Goal: Transaction & Acquisition: Purchase product/service

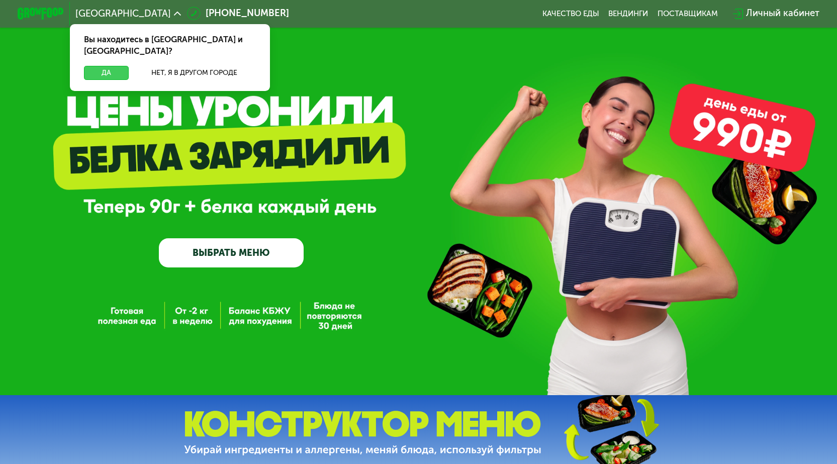
click at [92, 66] on button "Да" at bounding box center [106, 73] width 45 height 14
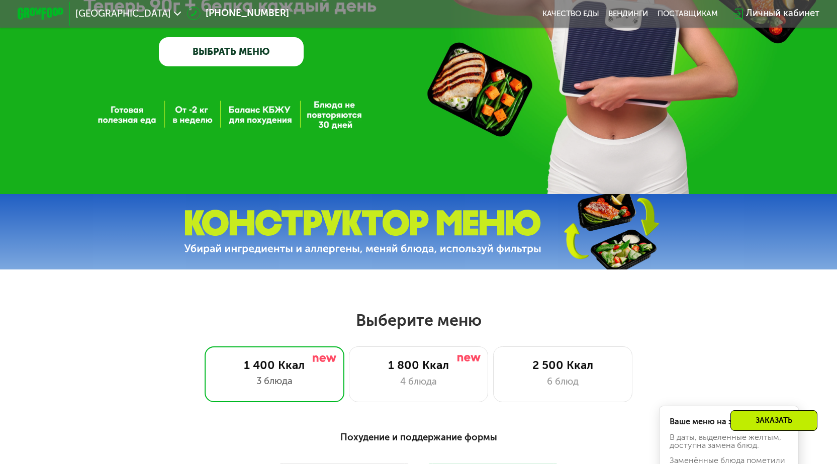
scroll to position [251, 0]
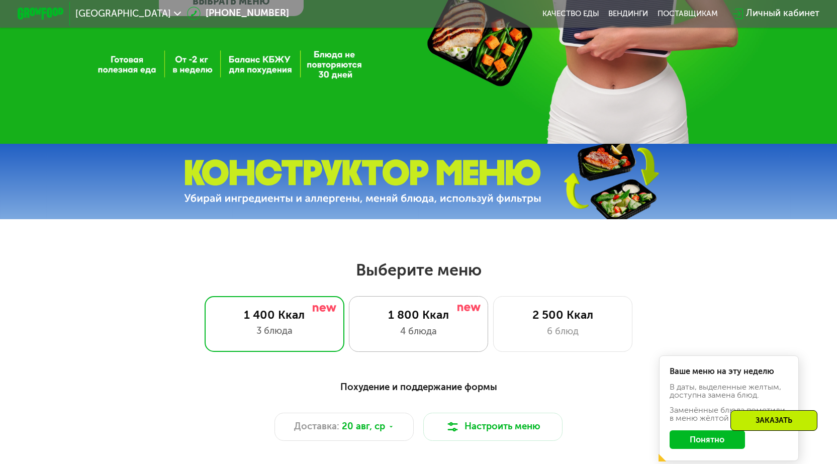
click at [493, 348] on div "1 800 Ккал 4 блюда" at bounding box center [563, 324] width 140 height 56
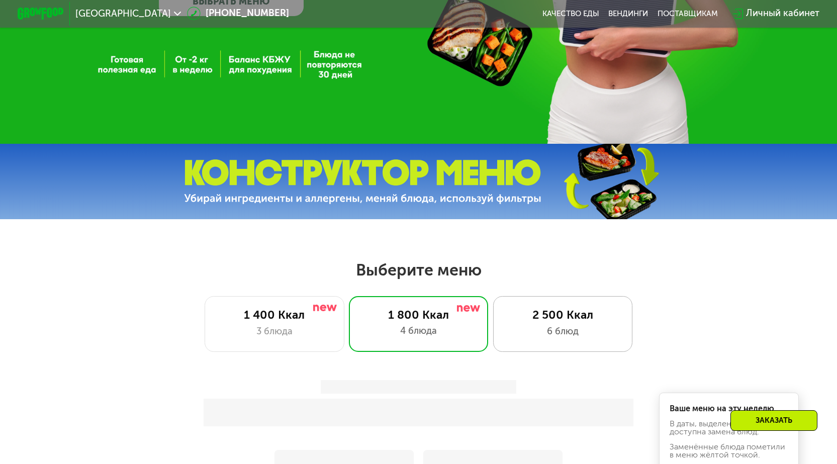
click at [569, 330] on div "6 блюд" at bounding box center [562, 332] width 115 height 14
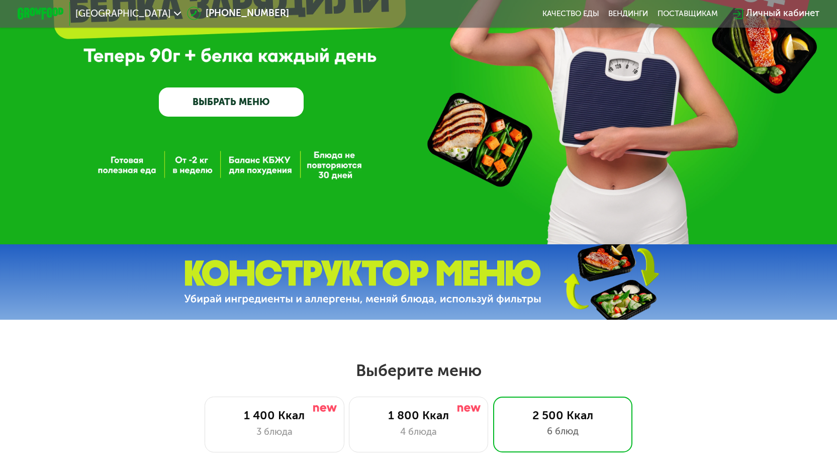
scroll to position [0, 0]
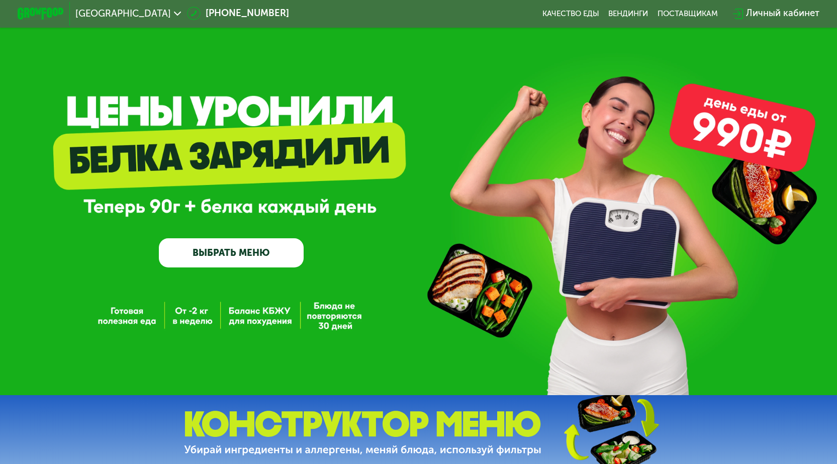
click at [43, 13] on img at bounding box center [41, 14] width 46 height 12
click at [562, 14] on link "Качество еды" at bounding box center [571, 14] width 57 height 10
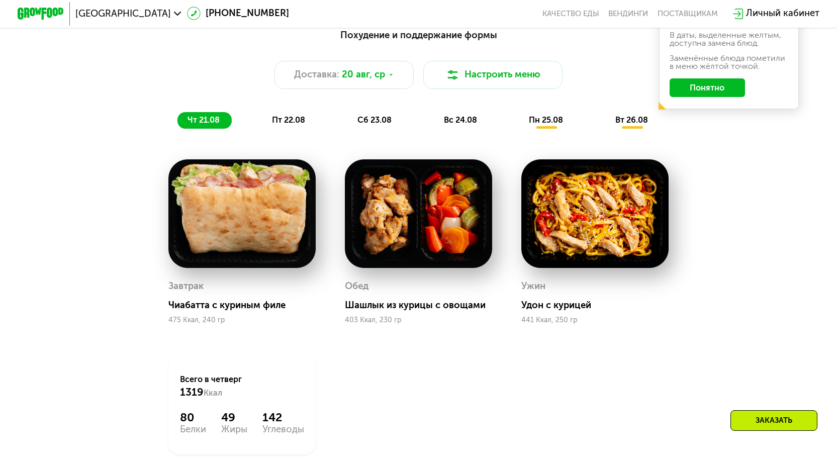
scroll to position [553, 0]
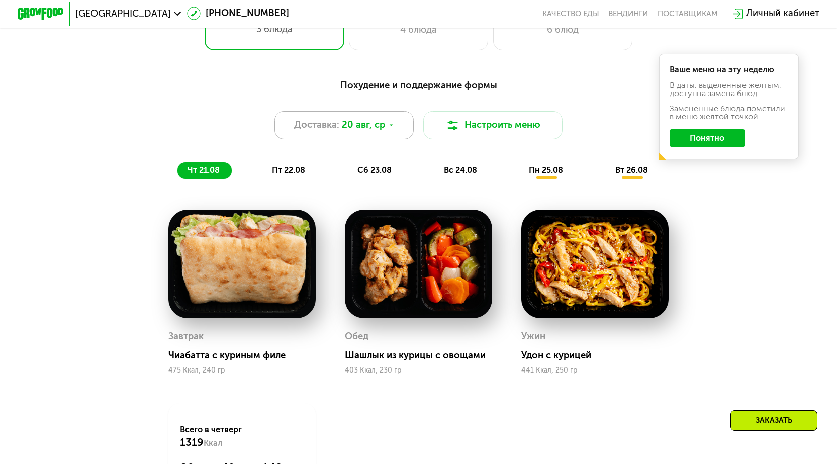
click at [381, 123] on div "Доставка: 20 авг, ср" at bounding box center [345, 125] width 140 height 28
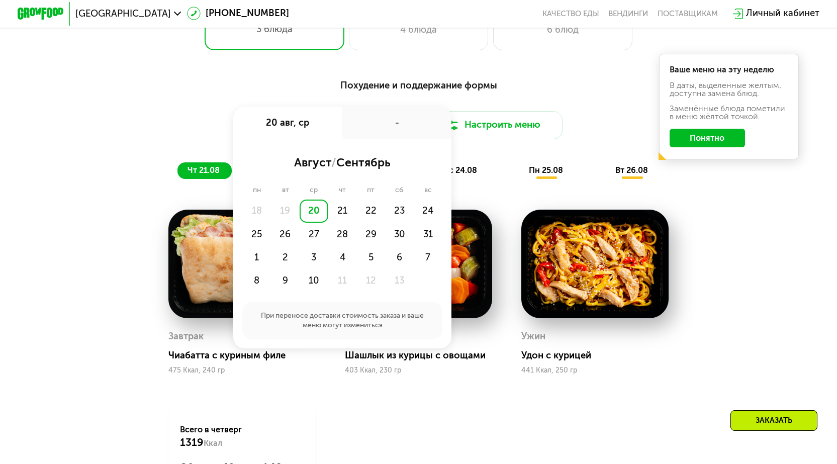
click at [381, 123] on div "-" at bounding box center [396, 123] width 109 height 33
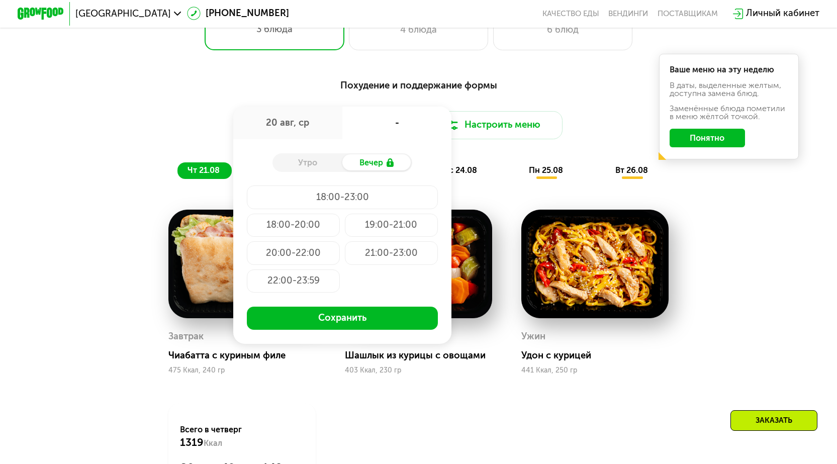
click at [314, 167] on div "Утро" at bounding box center [308, 162] width 70 height 16
click at [371, 168] on div "Вечер" at bounding box center [377, 162] width 70 height 16
click at [285, 127] on div "20 авг, ср" at bounding box center [287, 123] width 109 height 33
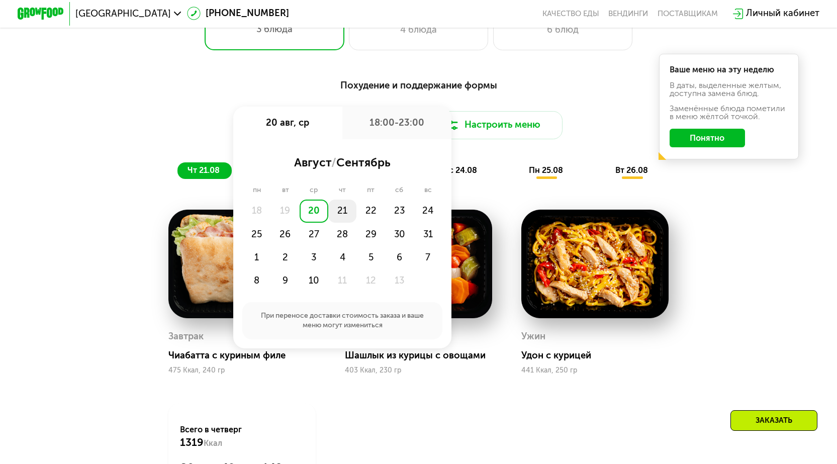
click at [357, 220] on div "21" at bounding box center [371, 211] width 29 height 23
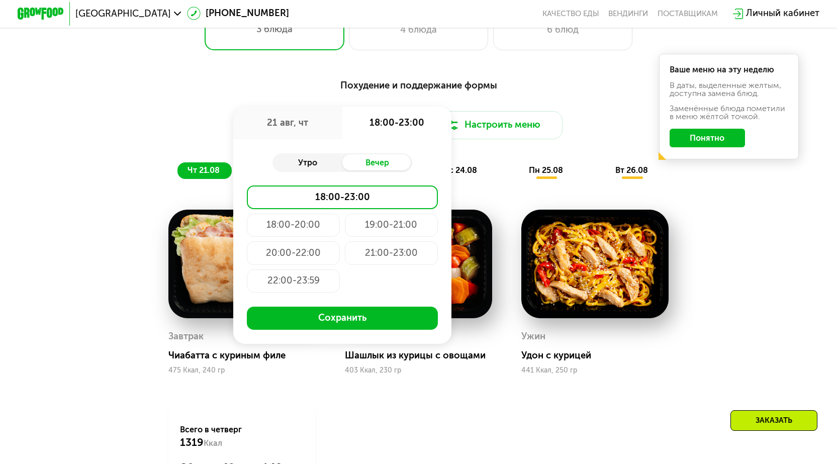
click at [286, 170] on div "Утро" at bounding box center [308, 162] width 70 height 16
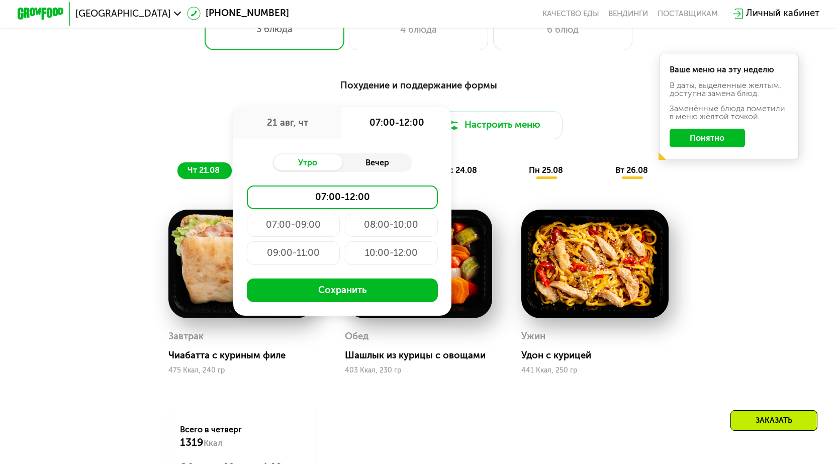
click at [385, 170] on div "Вечер" at bounding box center [377, 162] width 70 height 16
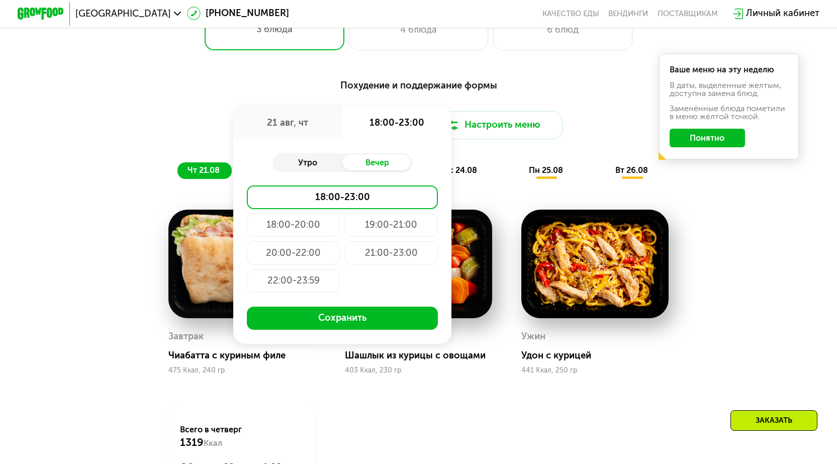
click at [308, 165] on div "Утро" at bounding box center [308, 162] width 70 height 16
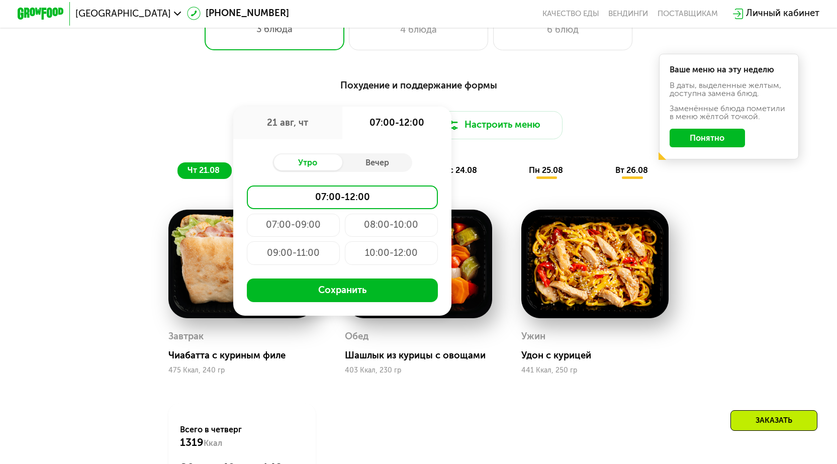
click at [368, 178] on div "Утро Вечер 07:00-12:00 07:00-09:00 08:00-10:00 09:00-11:00 10:00-12:00 Сохранить" at bounding box center [342, 227] width 219 height 177
click at [367, 170] on div "Вечер" at bounding box center [377, 162] width 70 height 16
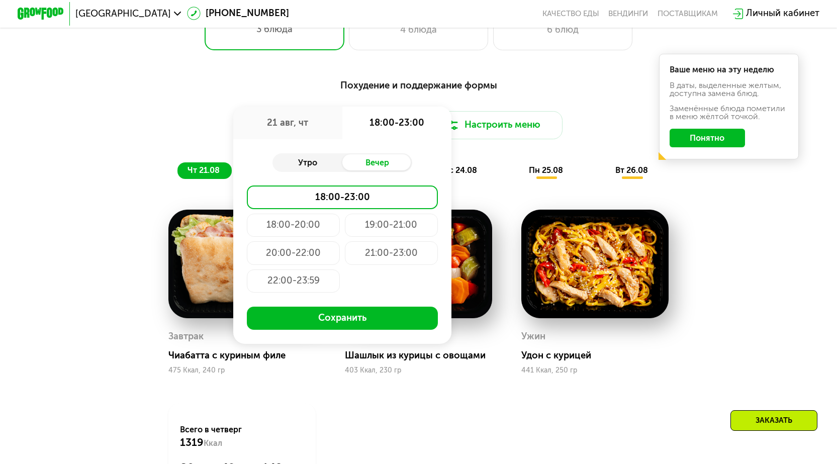
click at [325, 169] on div "Утро" at bounding box center [308, 162] width 70 height 16
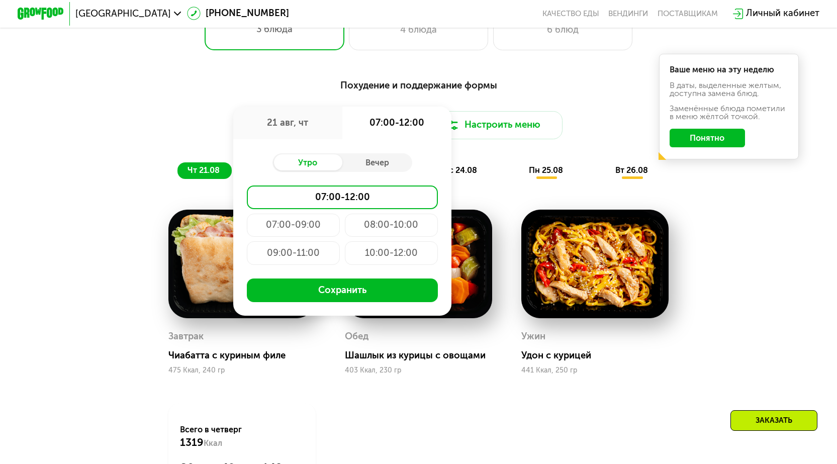
click at [291, 132] on div "21 авг, чт" at bounding box center [287, 123] width 109 height 33
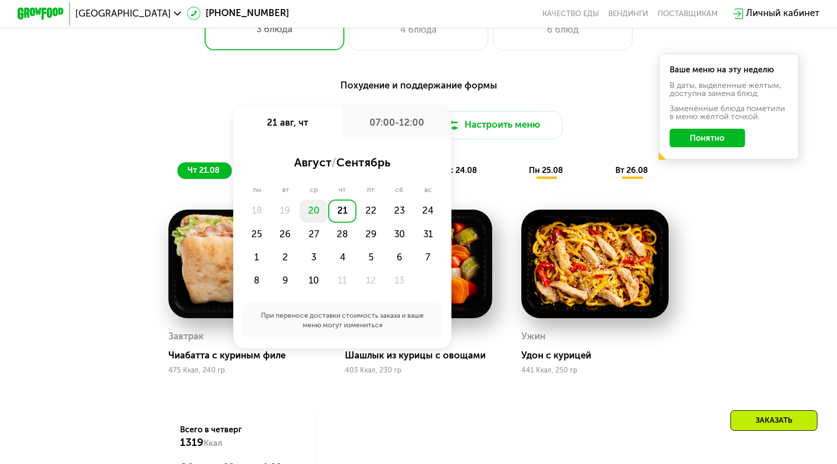
click at [317, 217] on div "20" at bounding box center [314, 211] width 29 height 23
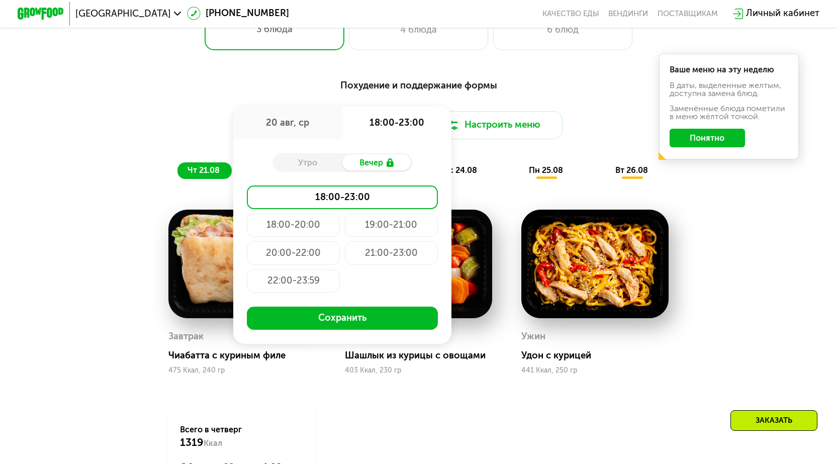
click at [304, 170] on div "Утро" at bounding box center [308, 162] width 70 height 16
click at [297, 131] on div "20 авг, ср" at bounding box center [287, 123] width 109 height 33
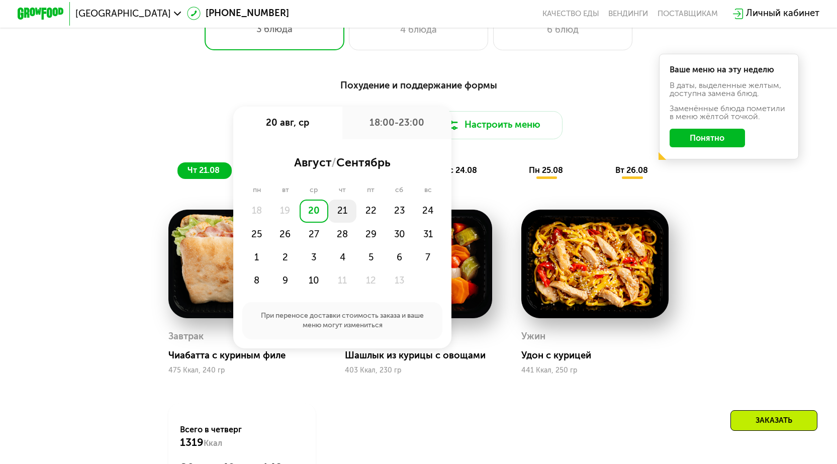
click at [357, 215] on div "21" at bounding box center [371, 211] width 29 height 23
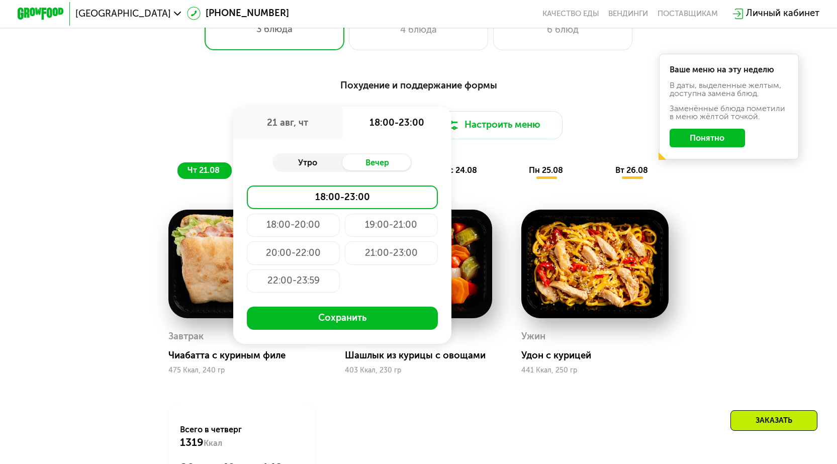
click at [319, 170] on div "Утро" at bounding box center [308, 162] width 70 height 16
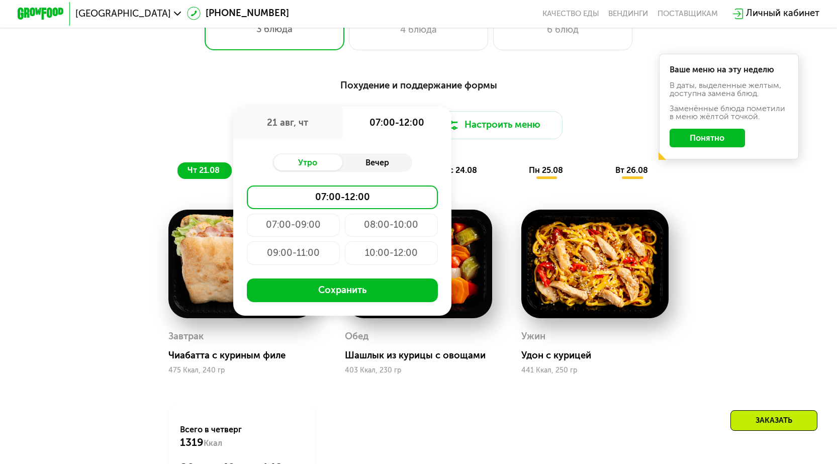
click at [377, 167] on div "Вечер" at bounding box center [377, 162] width 70 height 16
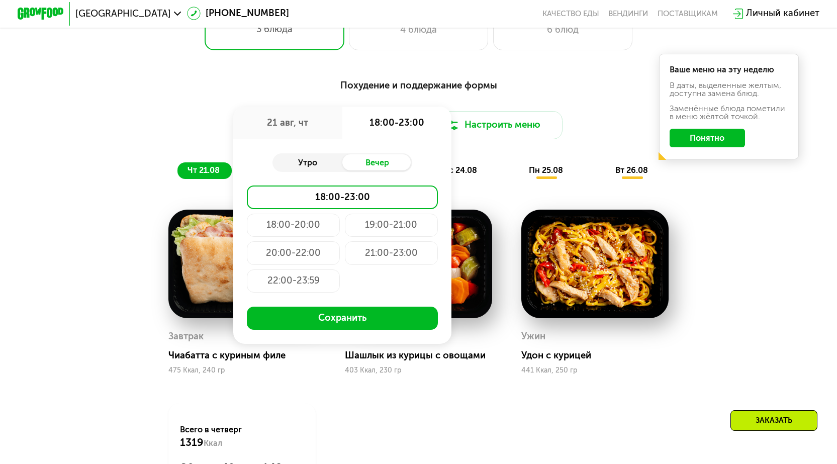
click at [319, 167] on div "Утро" at bounding box center [308, 162] width 70 height 16
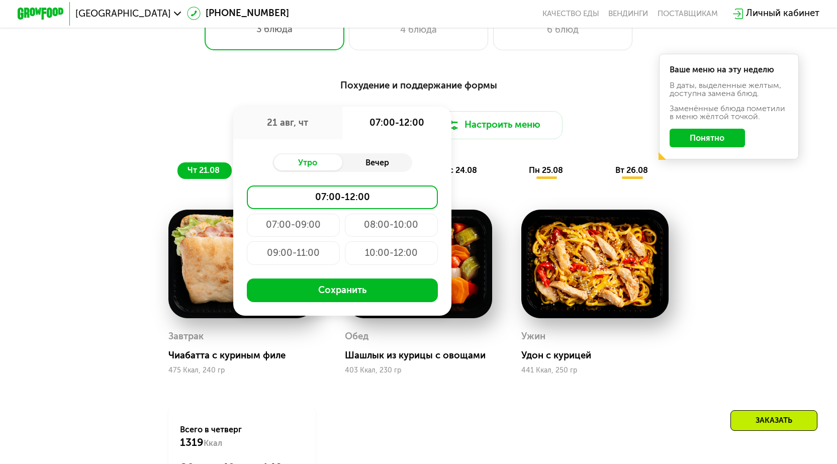
click at [366, 170] on div "Вечер" at bounding box center [377, 162] width 70 height 16
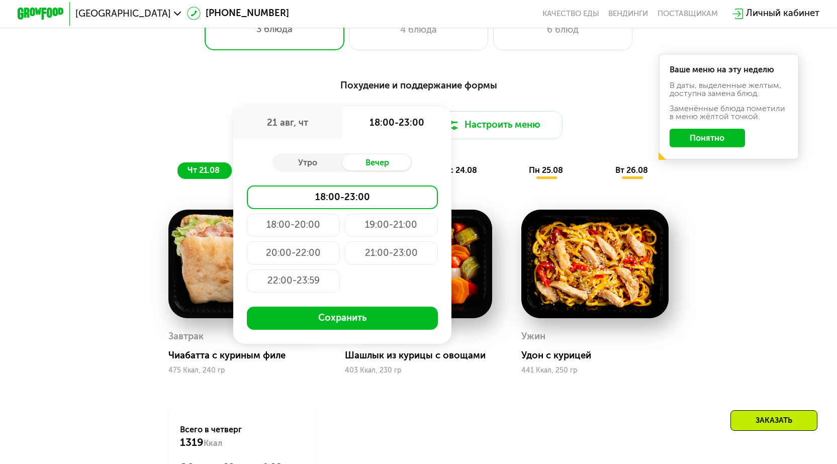
click at [340, 270] on div "21:00-23:00" at bounding box center [293, 281] width 93 height 23
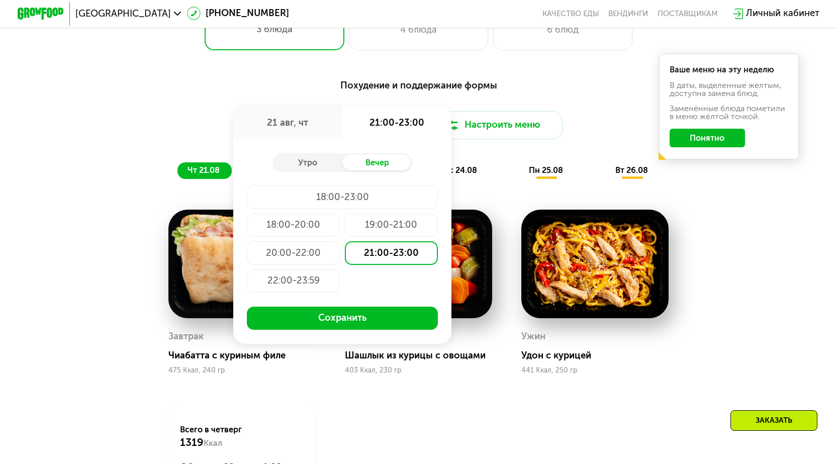
click at [299, 291] on div "22:00-23:59" at bounding box center [293, 281] width 93 height 23
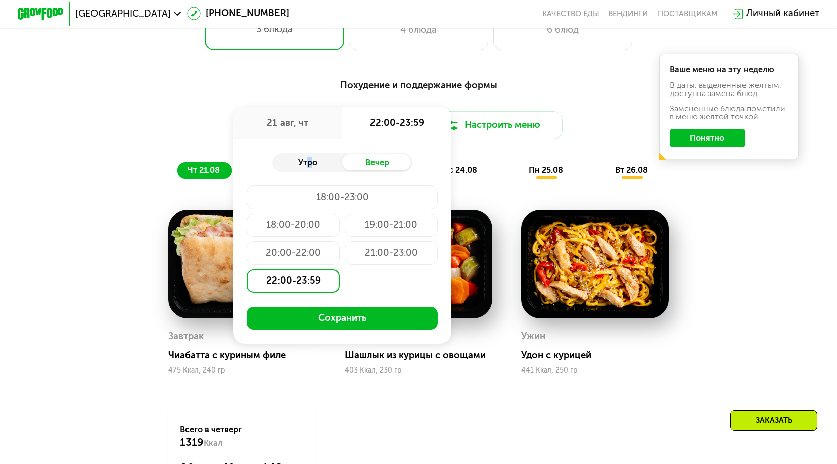
click at [304, 165] on div "Утро" at bounding box center [308, 162] width 70 height 16
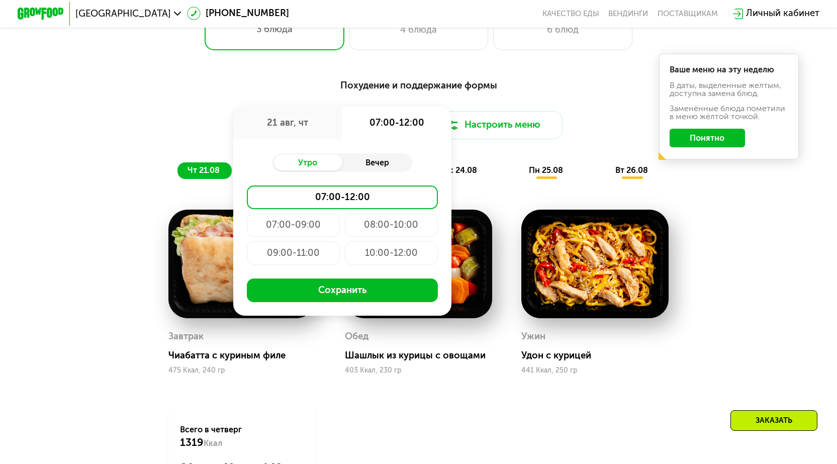
click at [351, 165] on div "Вечер" at bounding box center [377, 162] width 70 height 16
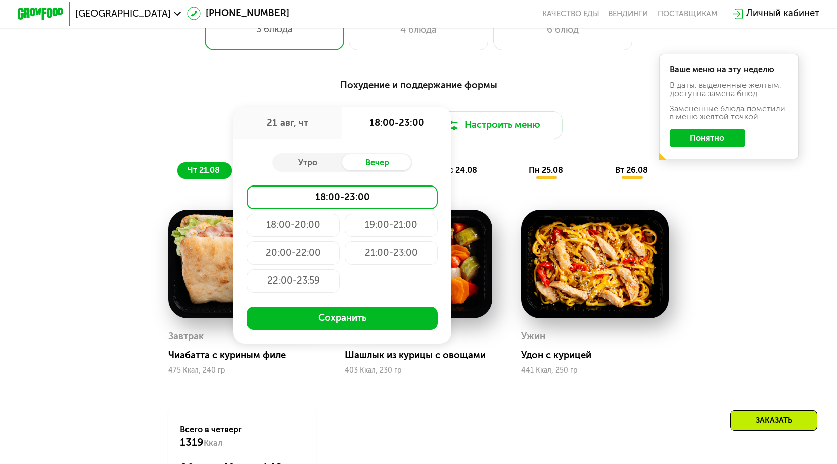
click at [313, 282] on div "22:00-23:59" at bounding box center [293, 281] width 93 height 23
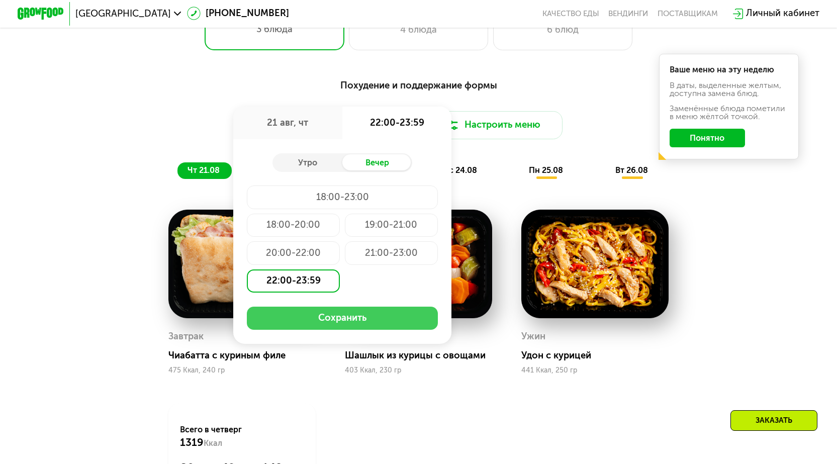
click at [370, 323] on button "Сохранить" at bounding box center [342, 318] width 191 height 23
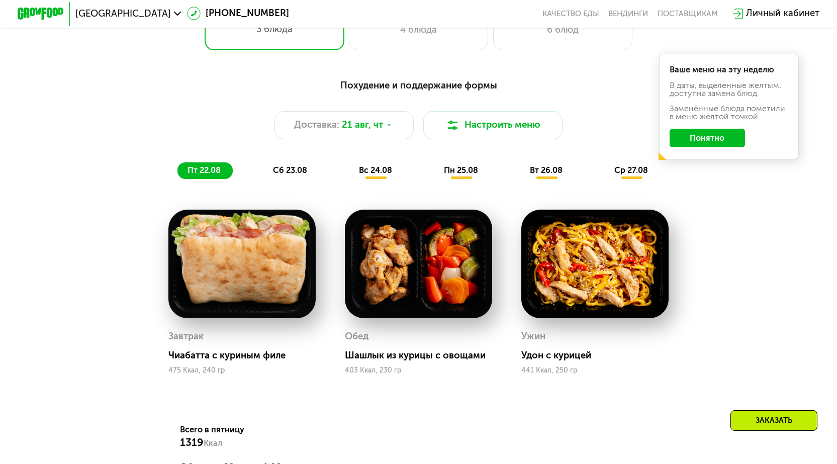
click at [728, 145] on button "Понятно" at bounding box center [707, 138] width 75 height 19
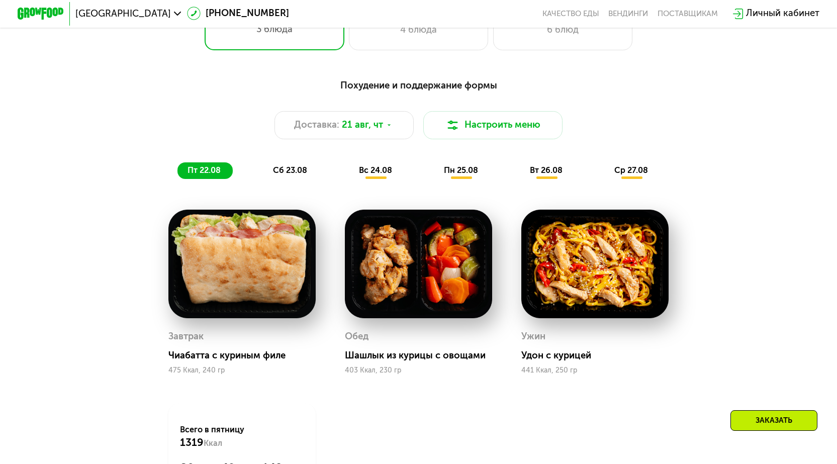
click at [280, 175] on span "сб 23.08" at bounding box center [290, 170] width 34 height 10
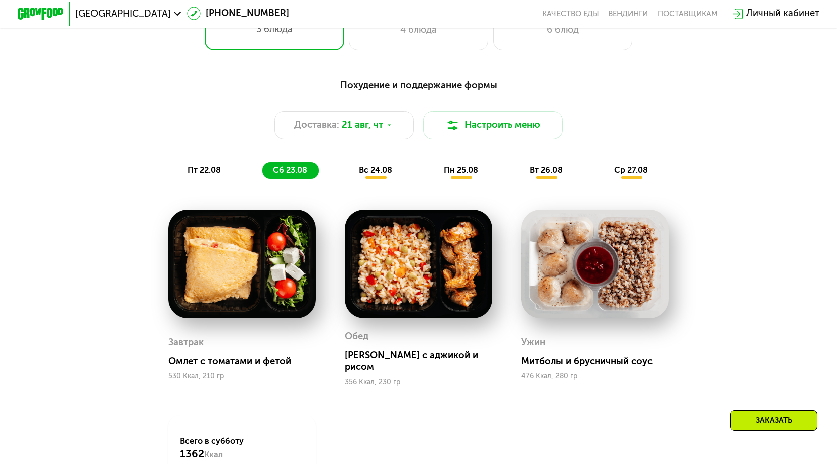
click at [376, 175] on span "вс 24.08" at bounding box center [375, 170] width 33 height 10
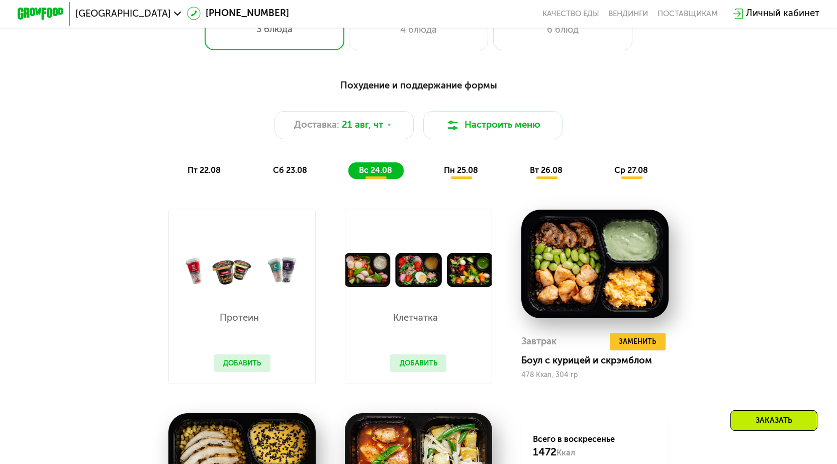
click at [263, 171] on div "пт 22.08" at bounding box center [291, 170] width 56 height 16
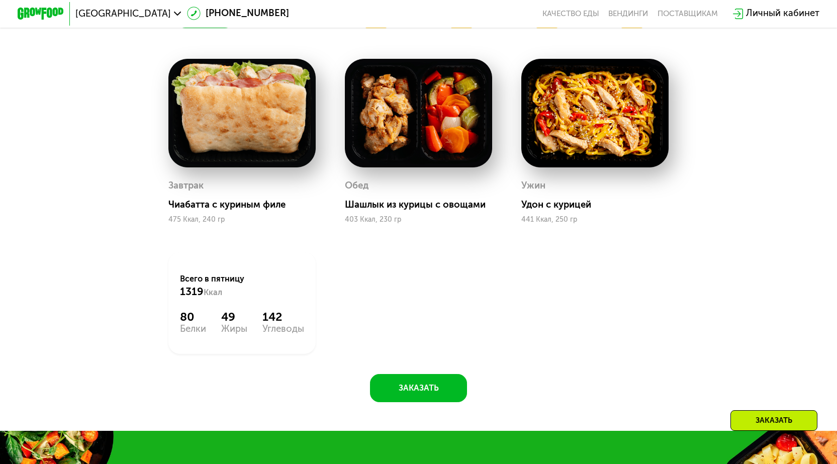
scroll to position [603, 0]
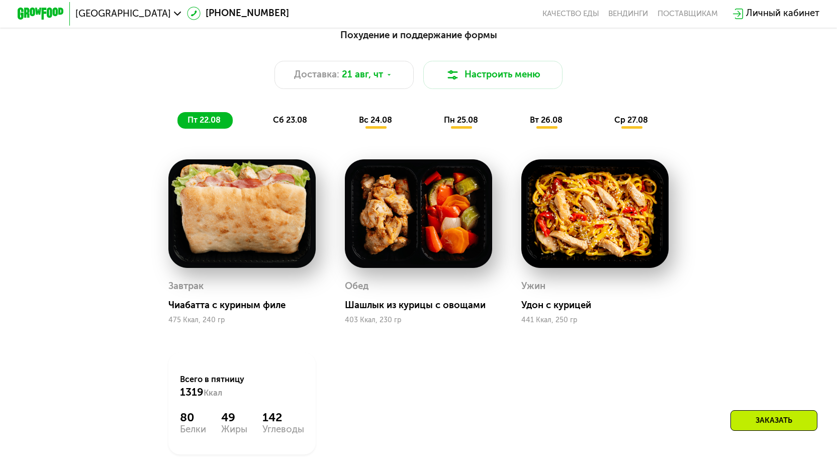
click at [364, 125] on span "вс 24.08" at bounding box center [375, 120] width 33 height 10
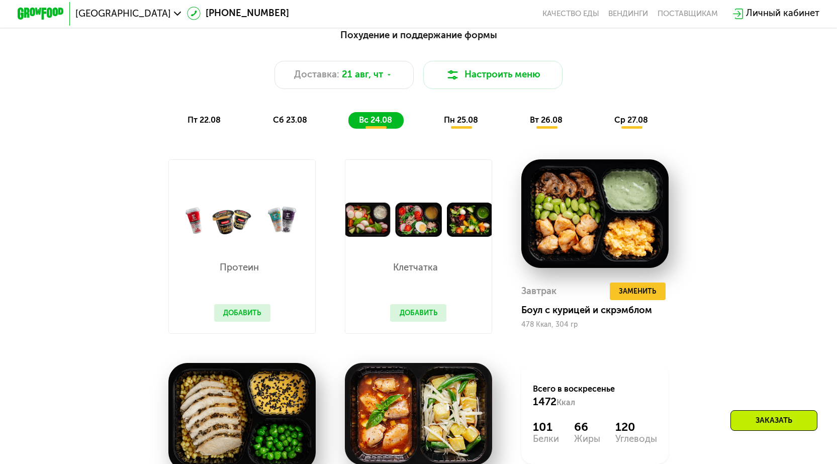
click at [463, 125] on span "пн 25.08" at bounding box center [461, 120] width 34 height 10
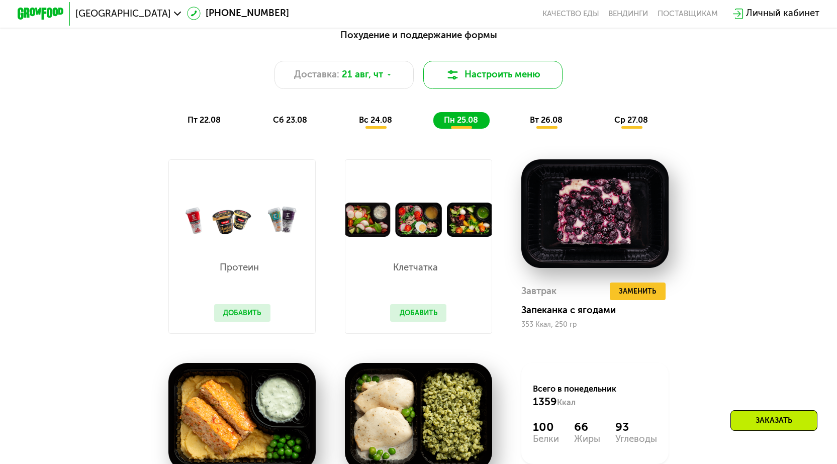
click at [485, 81] on button "Настроить меню" at bounding box center [493, 75] width 140 height 28
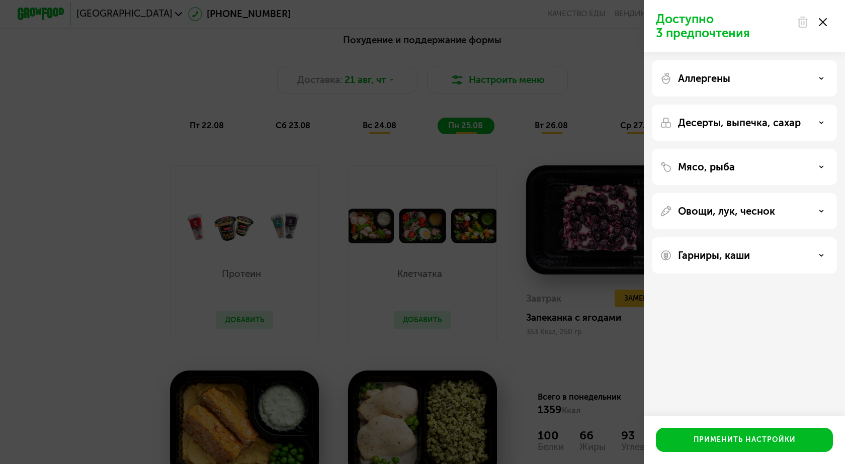
click at [733, 105] on div "Аллергены" at bounding box center [744, 123] width 185 height 36
click at [820, 122] on use at bounding box center [822, 123] width 4 height 2
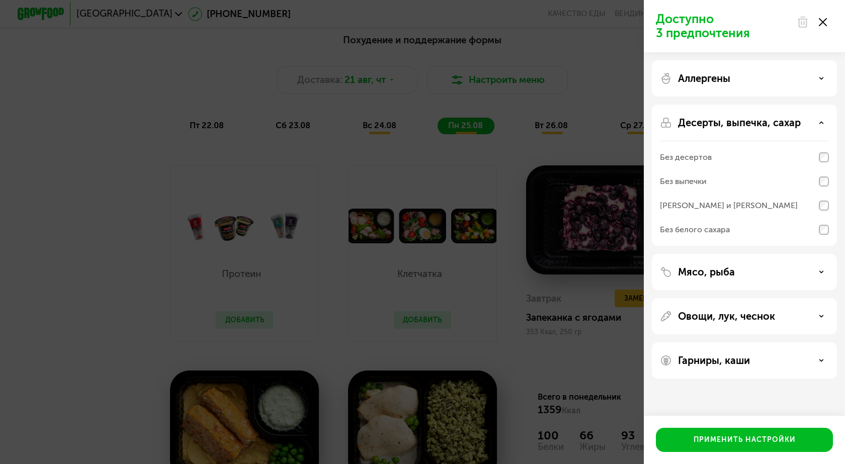
click at [820, 122] on icon at bounding box center [821, 122] width 5 height 5
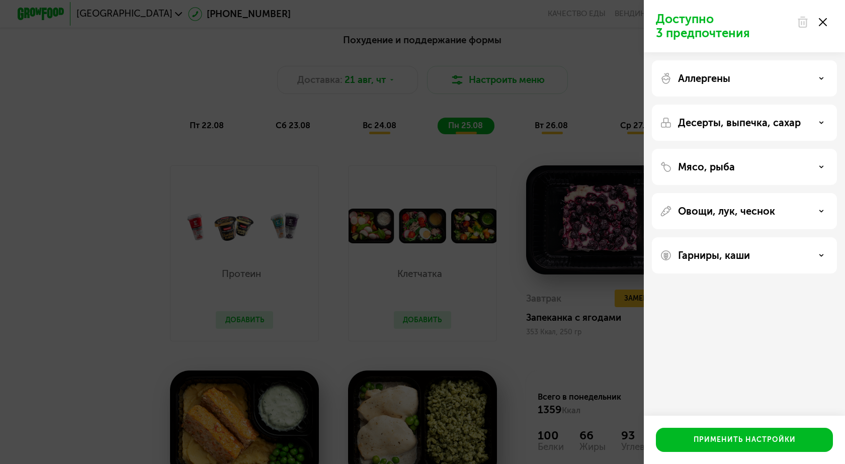
click at [821, 167] on use at bounding box center [822, 167] width 4 height 2
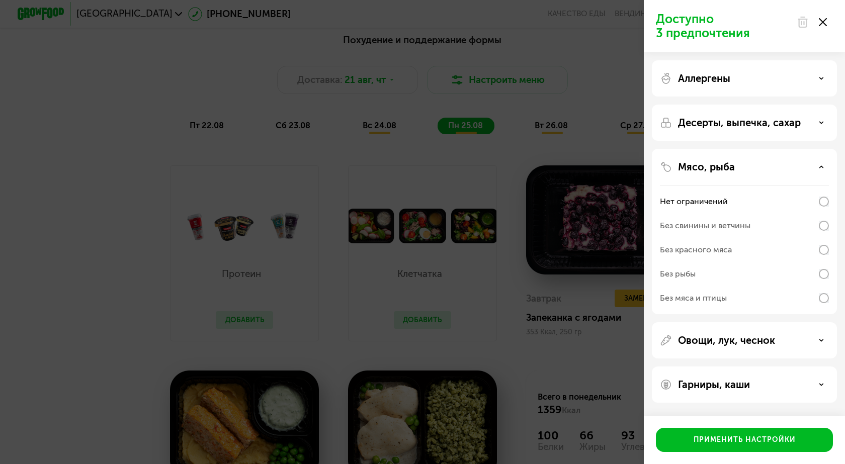
click at [820, 167] on icon at bounding box center [821, 166] width 5 height 5
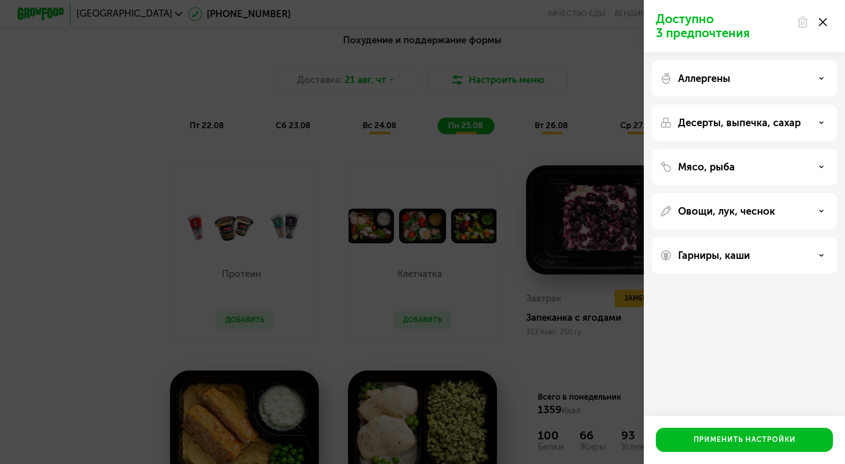
click at [783, 213] on div "Овощи, лук, чеснок" at bounding box center [744, 211] width 169 height 12
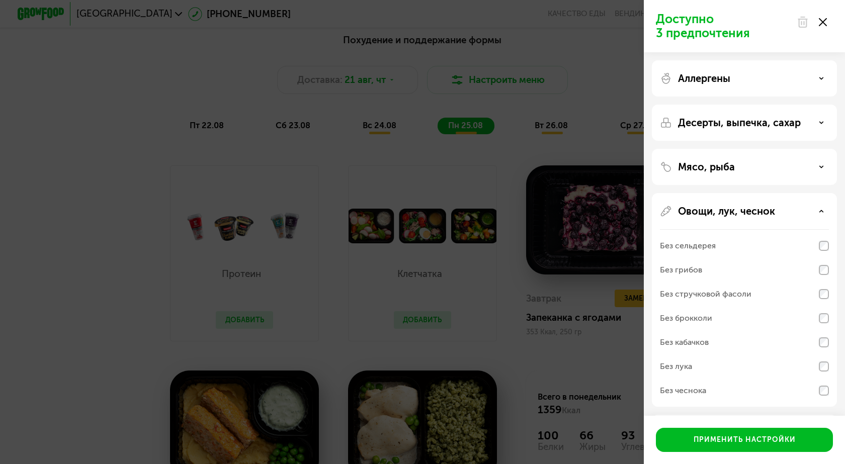
click at [783, 213] on div "Овощи, лук, чеснок" at bounding box center [744, 211] width 169 height 12
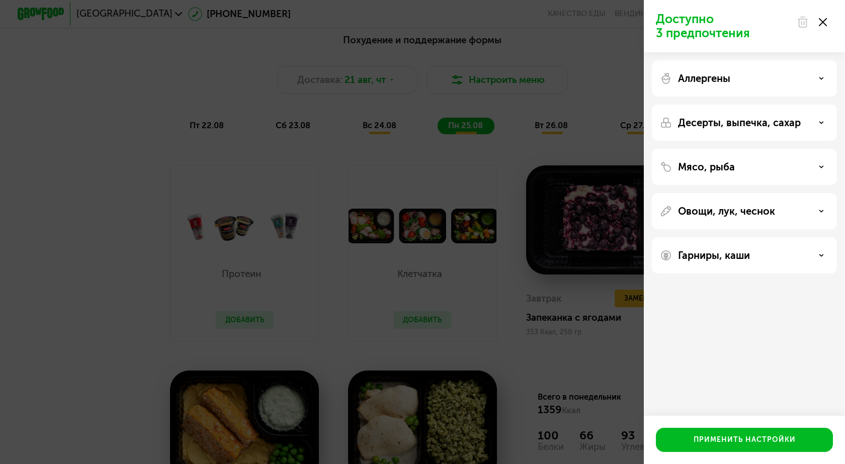
click at [781, 255] on div "Гарниры, каши" at bounding box center [744, 255] width 169 height 12
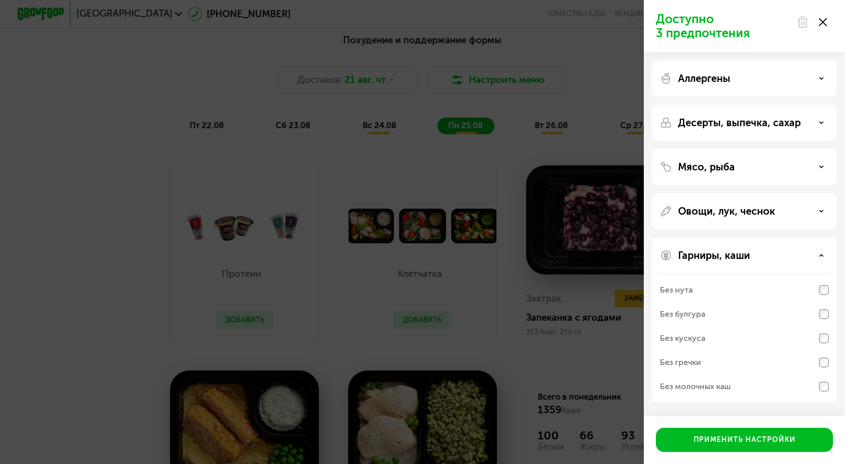
click at [782, 256] on div "Гарниры, каши" at bounding box center [744, 255] width 169 height 12
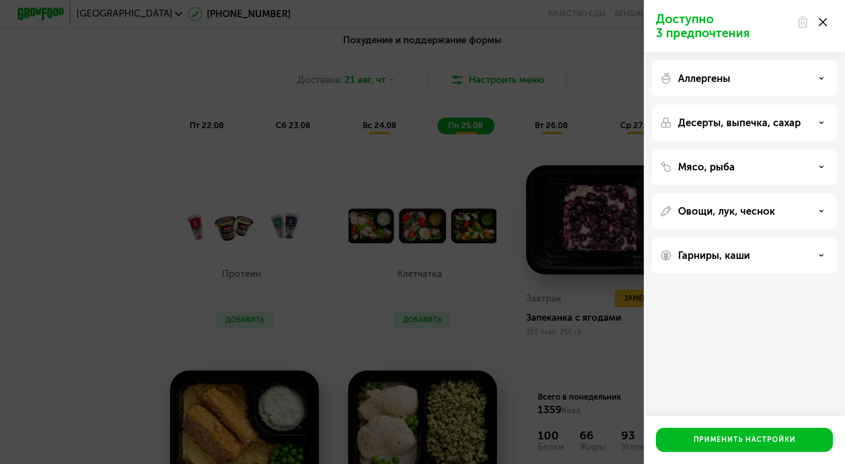
click at [781, 271] on div "Гарниры, каши" at bounding box center [744, 255] width 185 height 36
click at [779, 261] on div "Гарниры, каши" at bounding box center [744, 255] width 169 height 12
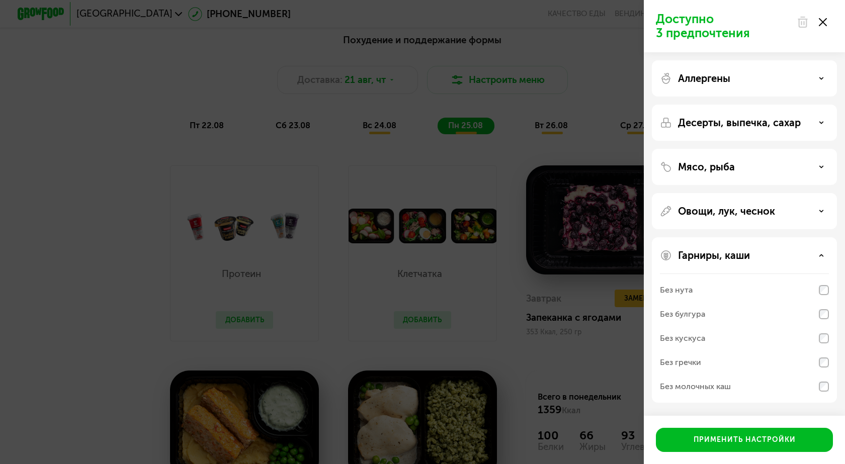
click at [775, 260] on div "Гарниры, каши" at bounding box center [744, 255] width 169 height 12
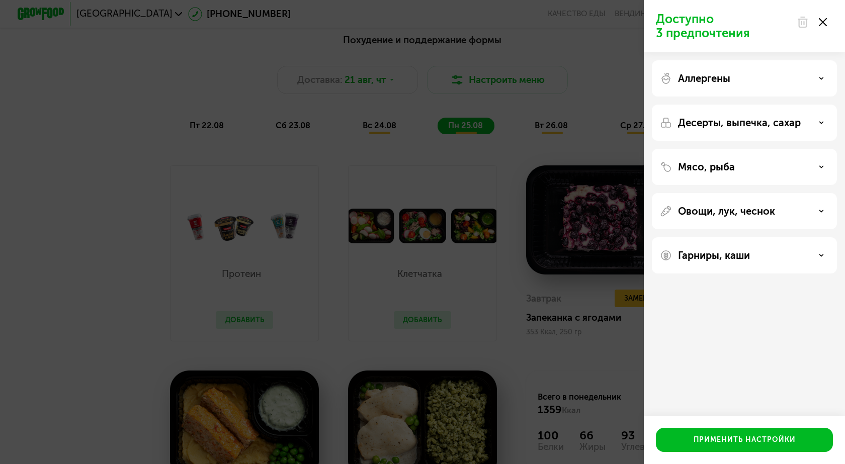
click at [785, 216] on div "Овощи, лук, чеснок" at bounding box center [744, 211] width 169 height 12
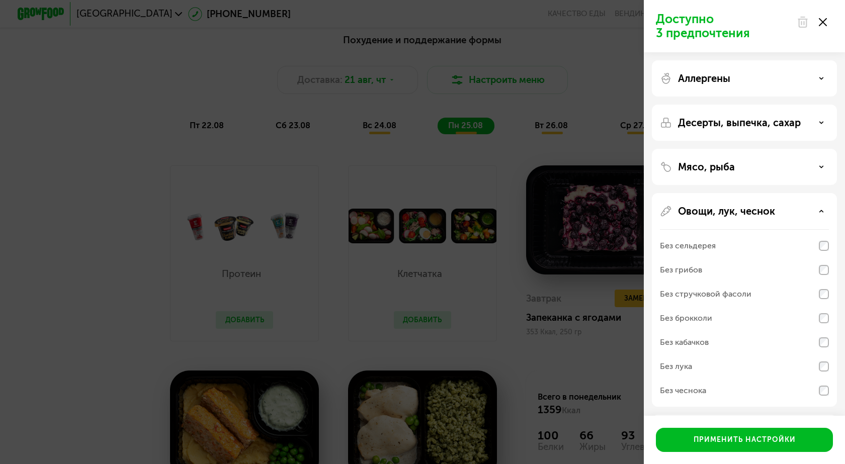
click at [785, 216] on div "Овощи, лук, чеснок" at bounding box center [744, 211] width 169 height 12
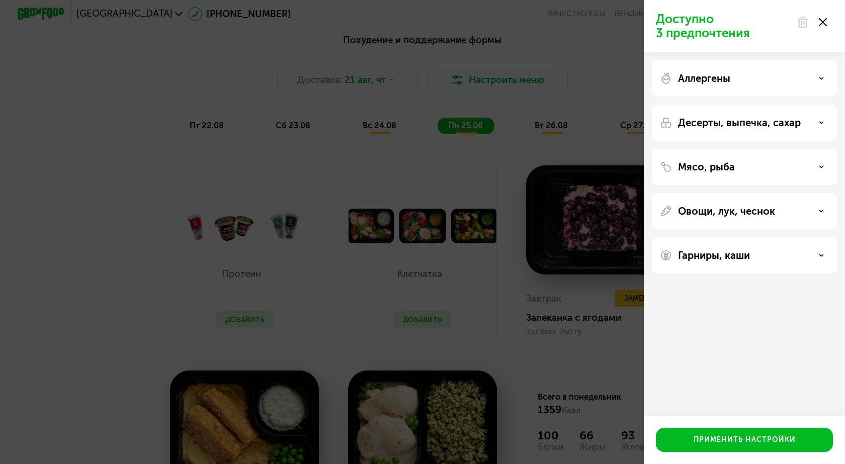
click at [790, 242] on div "Гарниры, каши" at bounding box center [744, 255] width 185 height 36
click at [795, 255] on div "Гарниры, каши" at bounding box center [744, 255] width 169 height 12
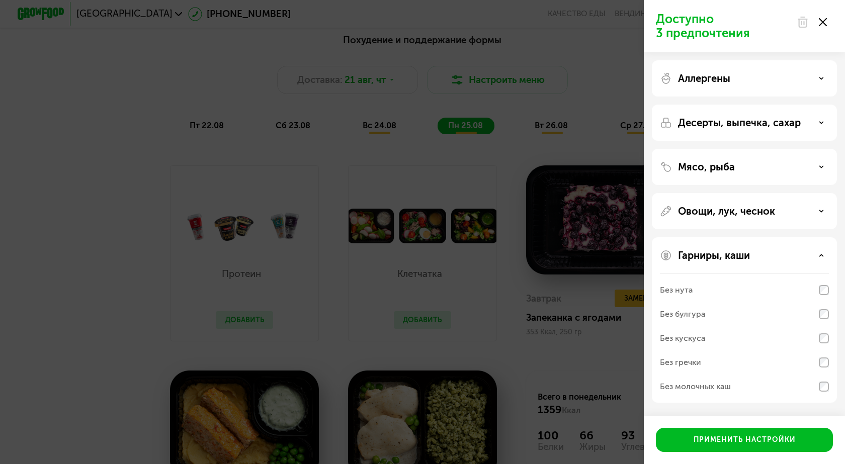
click at [796, 259] on div "Гарниры, каши" at bounding box center [744, 255] width 169 height 12
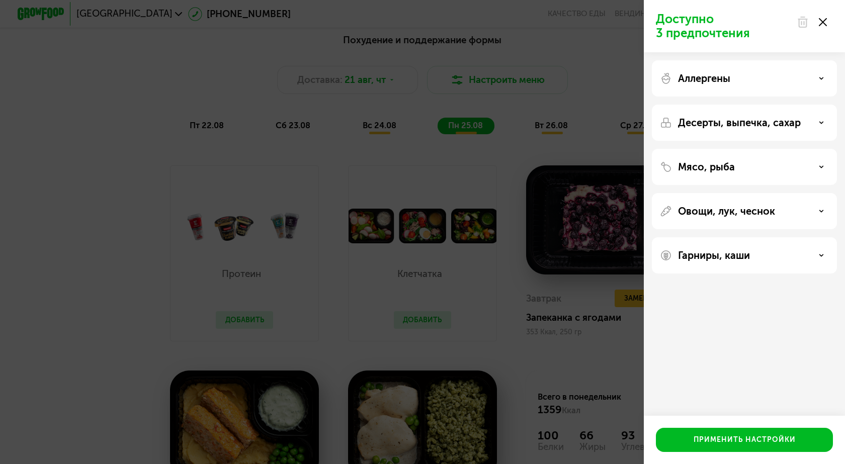
click at [825, 18] on div at bounding box center [812, 22] width 42 height 20
click at [722, 37] on p "Доступно 3 предпочтения" at bounding box center [723, 26] width 135 height 28
click at [827, 20] on div at bounding box center [812, 22] width 42 height 20
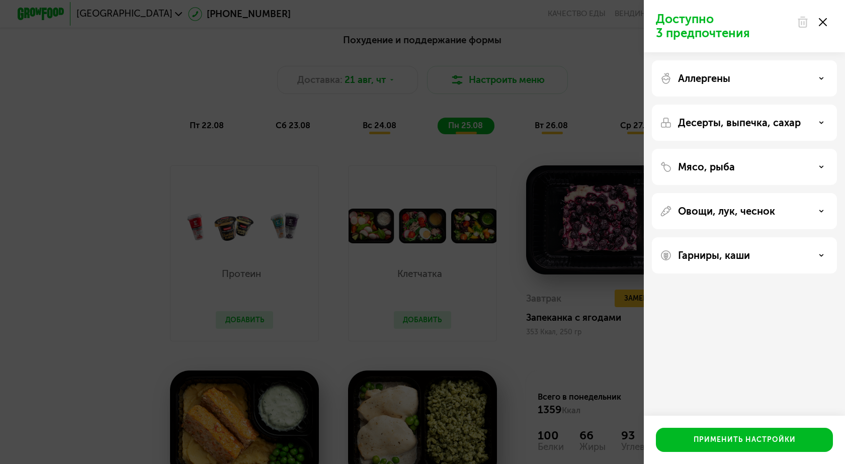
click at [824, 20] on use at bounding box center [823, 22] width 8 height 8
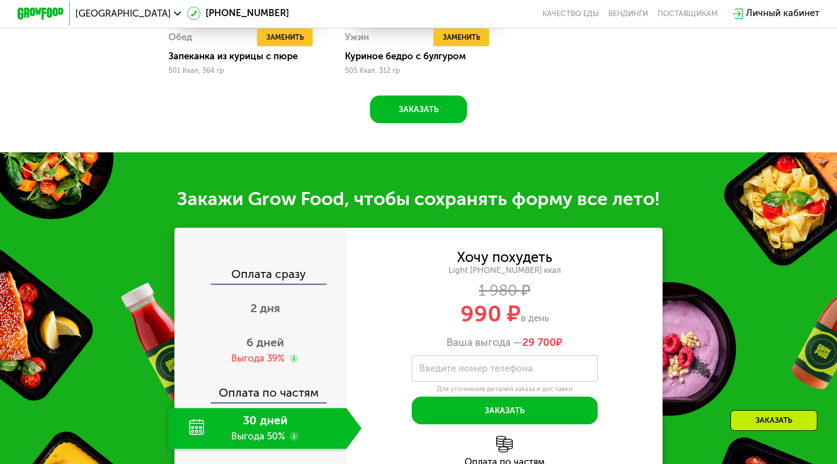
scroll to position [1207, 0]
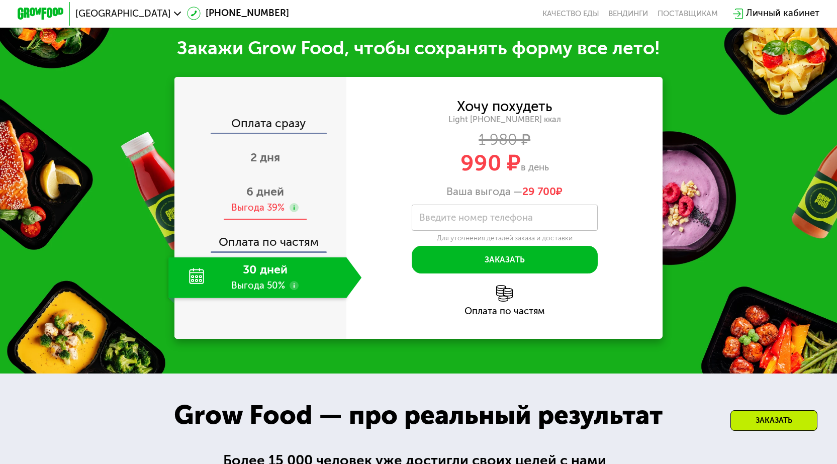
click at [271, 199] on span "6 дней" at bounding box center [265, 192] width 38 height 14
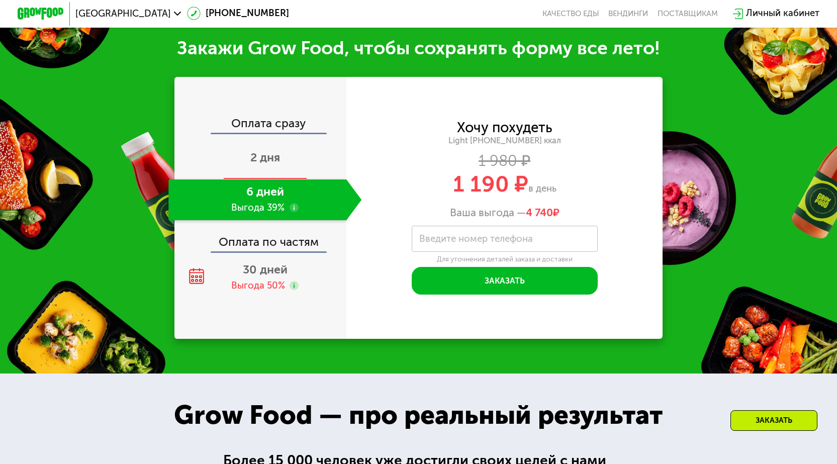
click at [275, 164] on span "2 дня" at bounding box center [265, 157] width 30 height 14
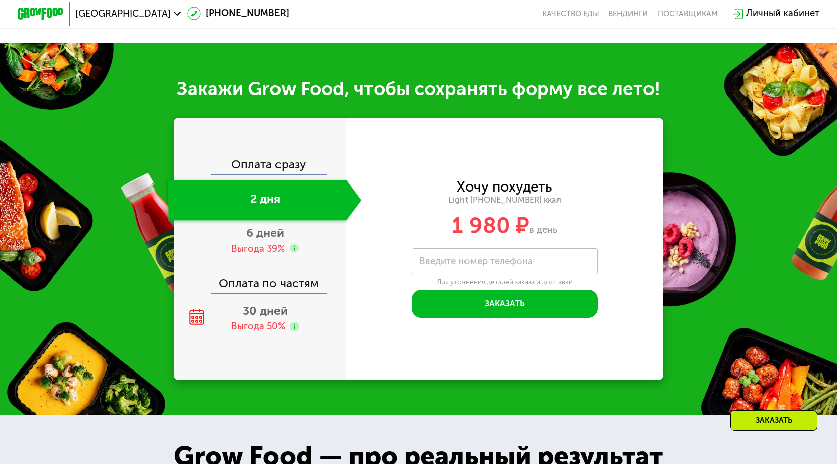
scroll to position [1105, 0]
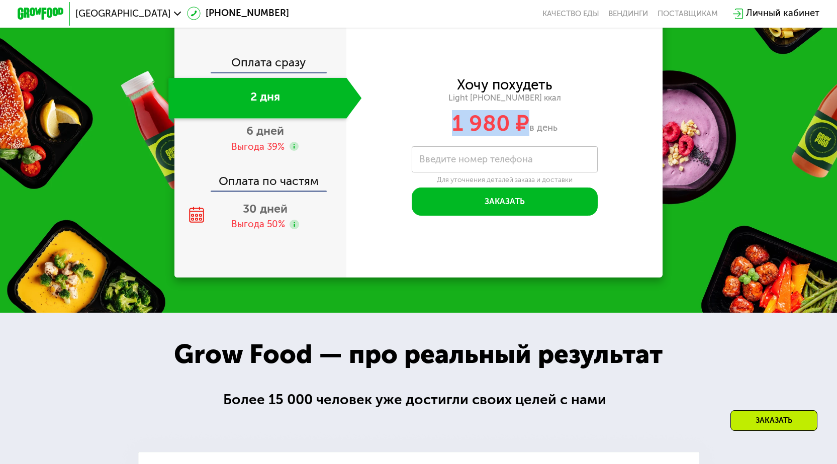
drag, startPoint x: 450, startPoint y: 224, endPoint x: 520, endPoint y: 224, distance: 69.9
click at [526, 135] on div "1 980 ₽ в день" at bounding box center [504, 124] width 316 height 22
copy span "1 980 ₽"
click at [267, 138] on span "6 дней" at bounding box center [265, 131] width 38 height 14
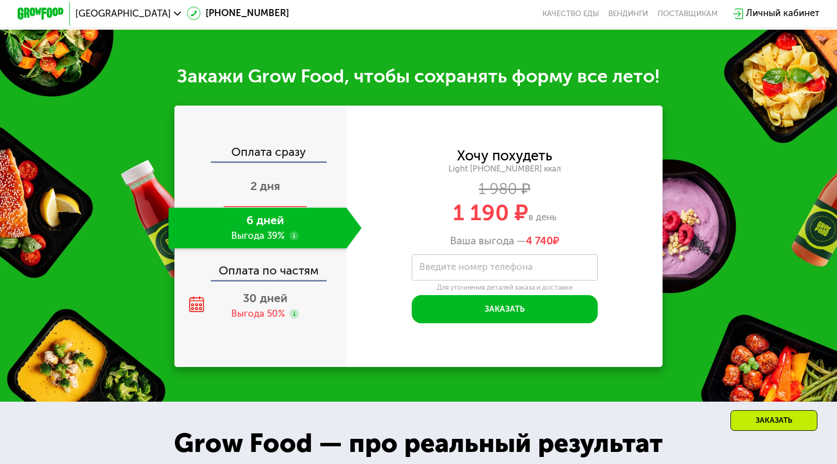
click at [270, 206] on div "2 дня" at bounding box center [264, 187] width 193 height 41
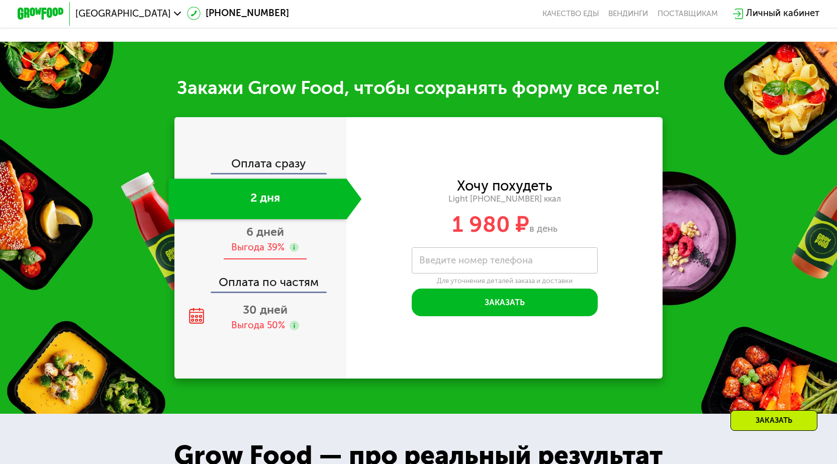
click at [269, 237] on span "6 дней" at bounding box center [265, 232] width 38 height 14
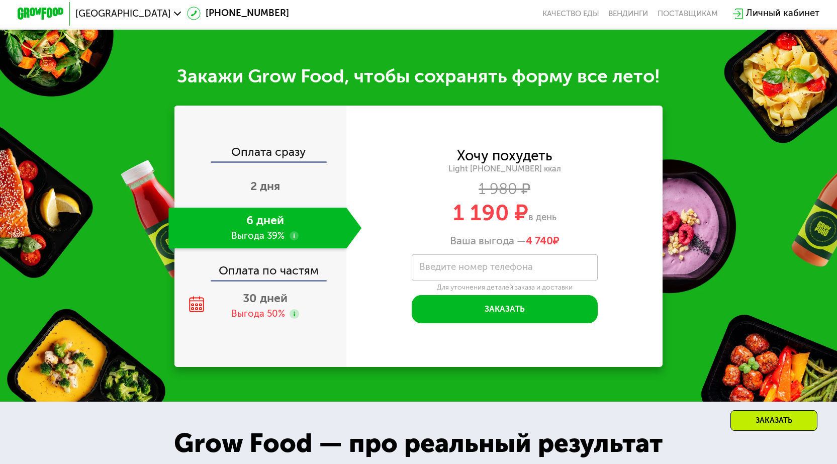
click at [514, 271] on label "Введите номер телефона" at bounding box center [476, 267] width 114 height 7
click at [514, 274] on input "Введите номер телефона" at bounding box center [505, 267] width 186 height 26
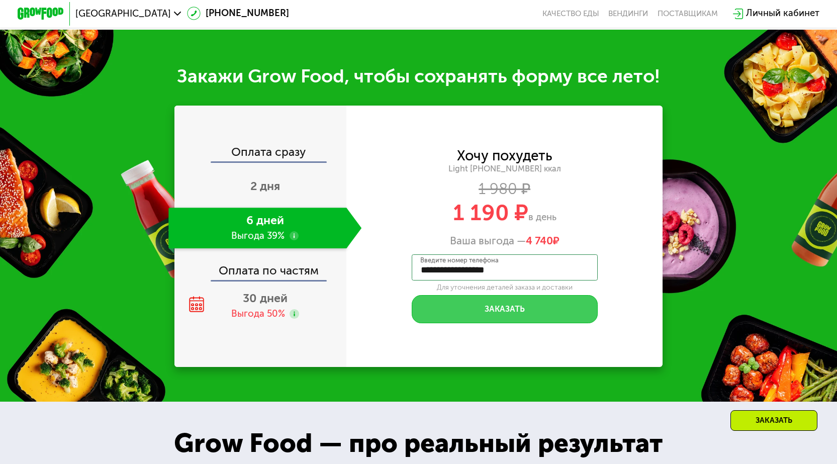
type input "**********"
click at [512, 323] on button "Заказать" at bounding box center [505, 309] width 186 height 28
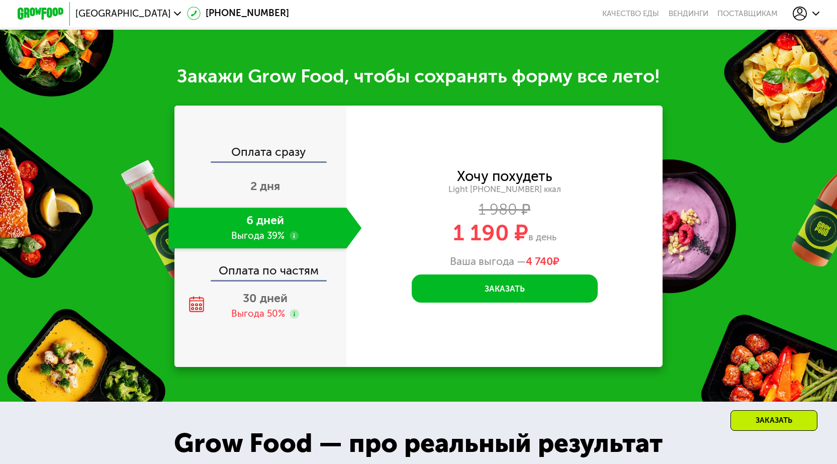
click at [815, 19] on div at bounding box center [806, 14] width 27 height 14
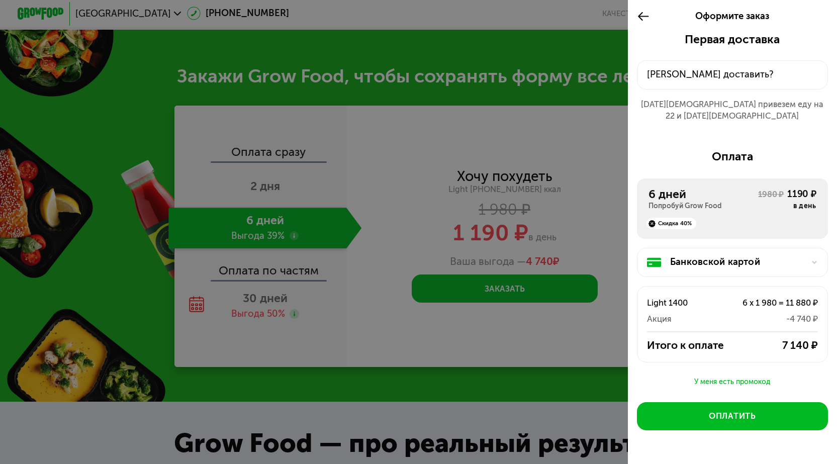
click at [550, 385] on div at bounding box center [418, 232] width 837 height 464
click at [577, 28] on div at bounding box center [418, 232] width 837 height 464
click at [704, 376] on div "У меня есть промокод" at bounding box center [732, 382] width 191 height 12
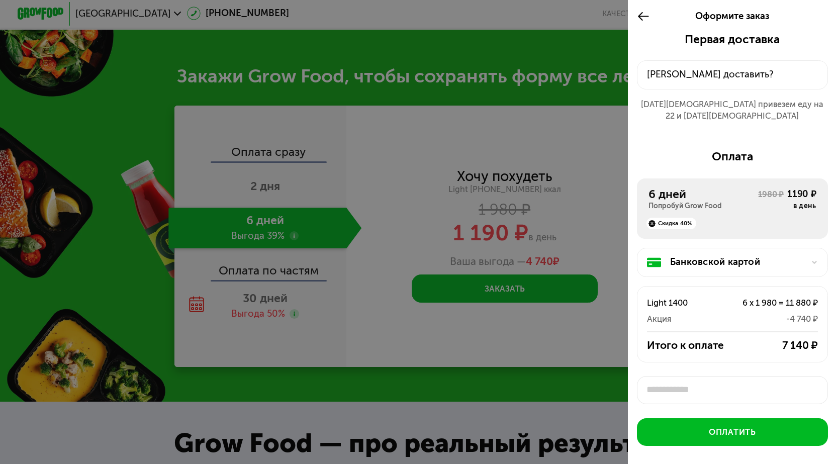
scroll to position [4, 0]
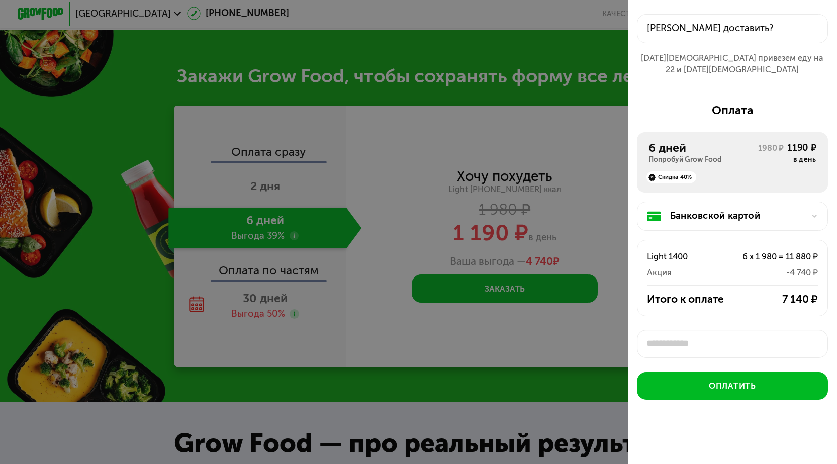
click at [558, 89] on div at bounding box center [418, 232] width 837 height 464
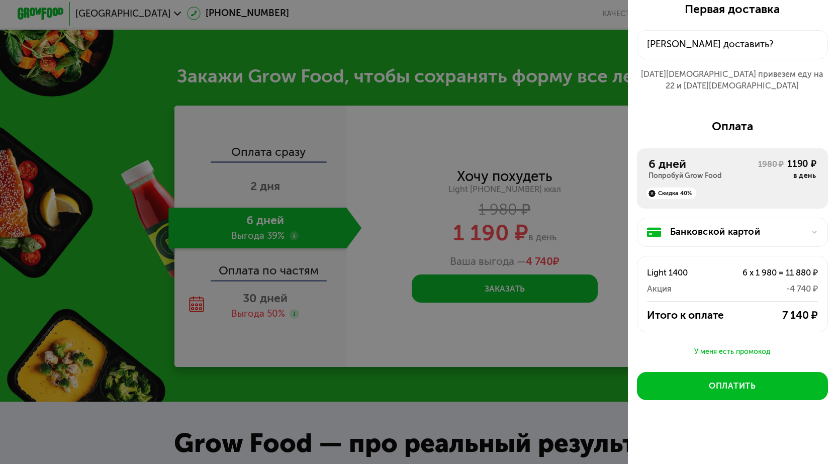
click at [614, 44] on div at bounding box center [418, 232] width 837 height 464
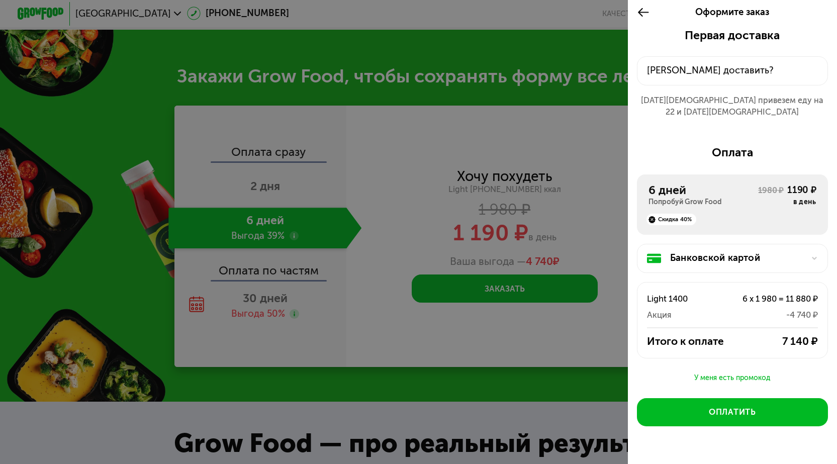
scroll to position [1055, 0]
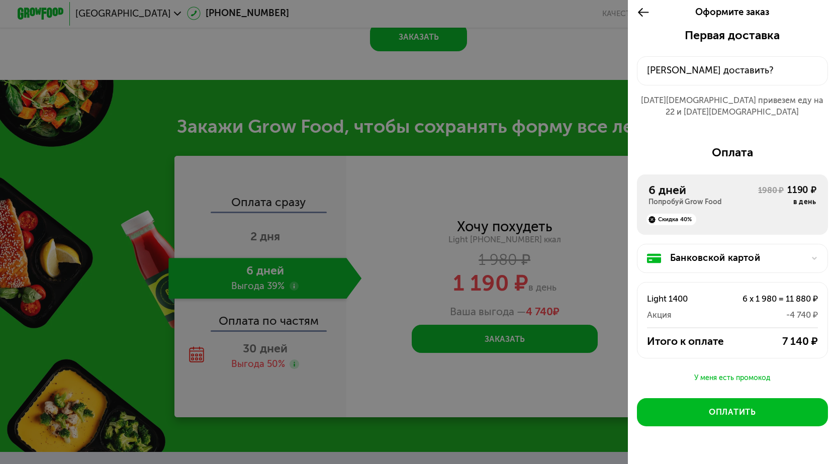
click at [645, 14] on icon at bounding box center [643, 13] width 13 height 14
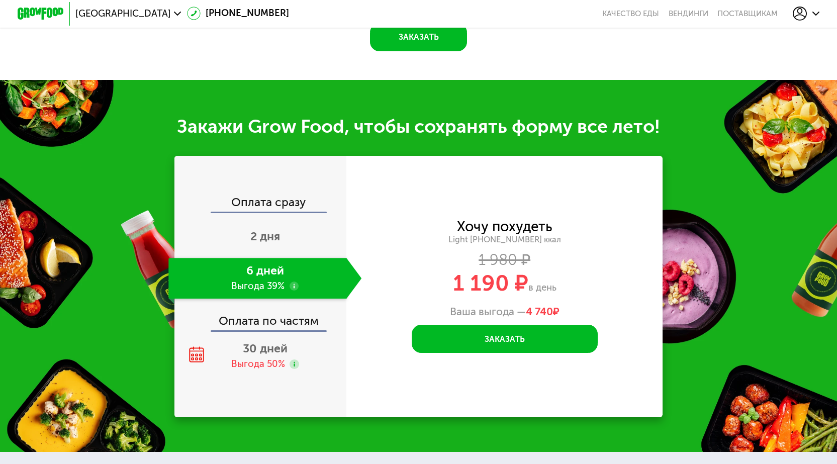
click at [275, 330] on div "Оплата по частям" at bounding box center [261, 316] width 171 height 27
click at [267, 371] on div "Выгода 50%" at bounding box center [258, 364] width 54 height 13
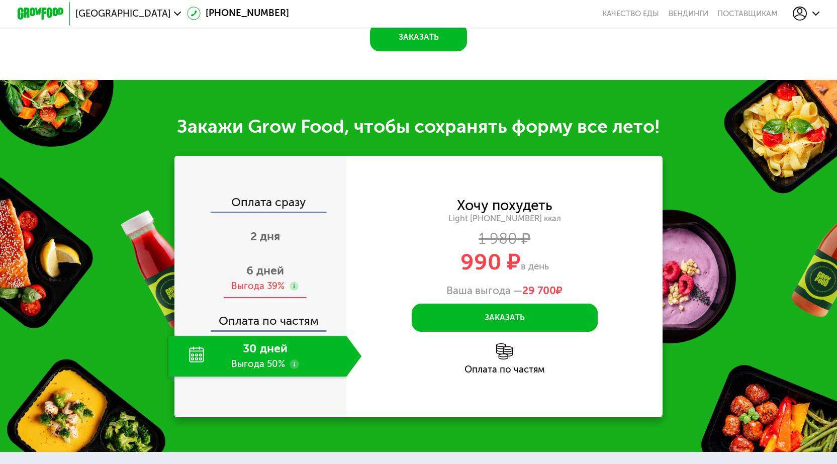
click at [239, 299] on div "6 дней Выгода 39%" at bounding box center [264, 278] width 193 height 41
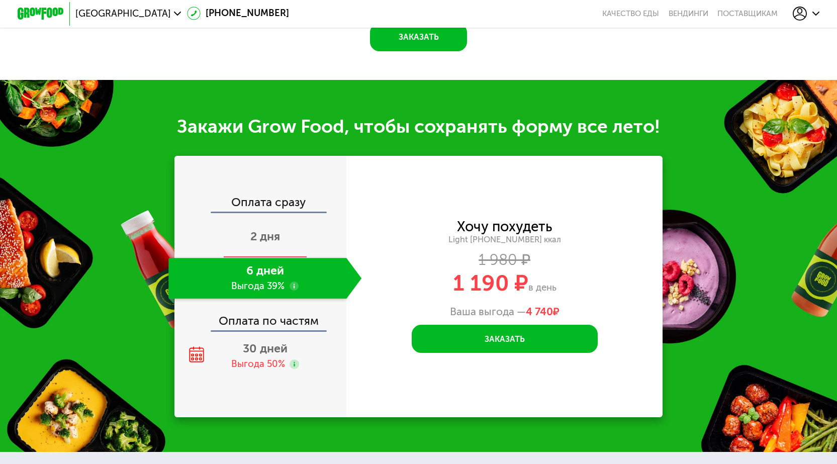
click at [261, 238] on div "2 дня" at bounding box center [264, 237] width 193 height 41
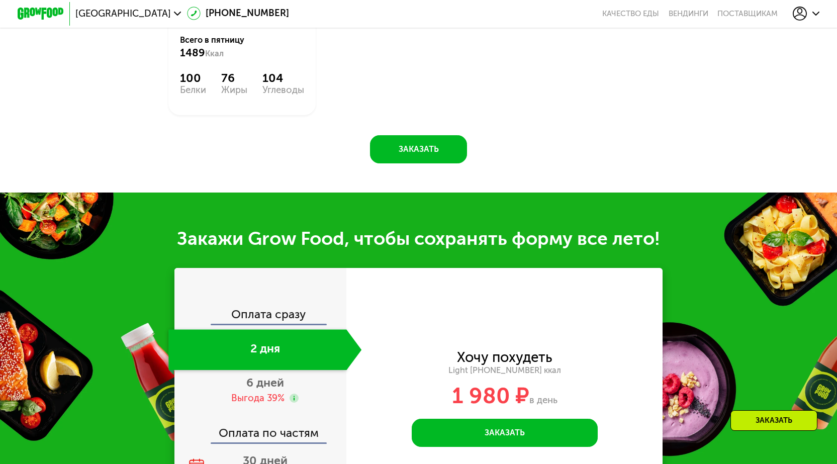
scroll to position [1055, 0]
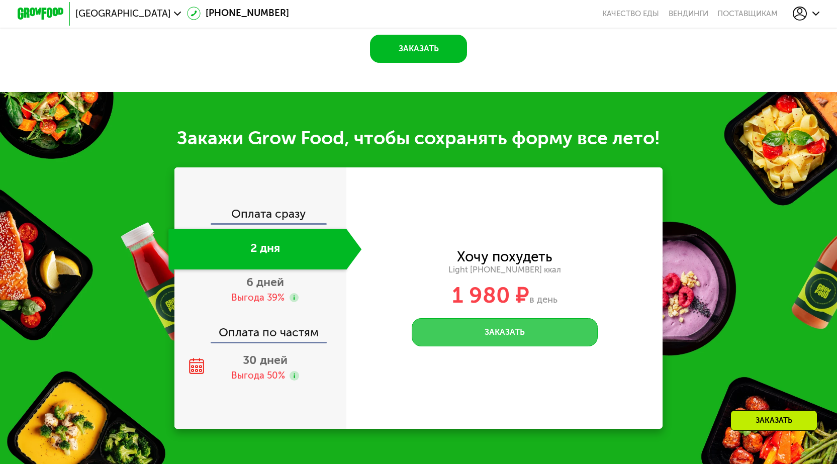
click at [499, 333] on button "Заказать" at bounding box center [505, 332] width 186 height 28
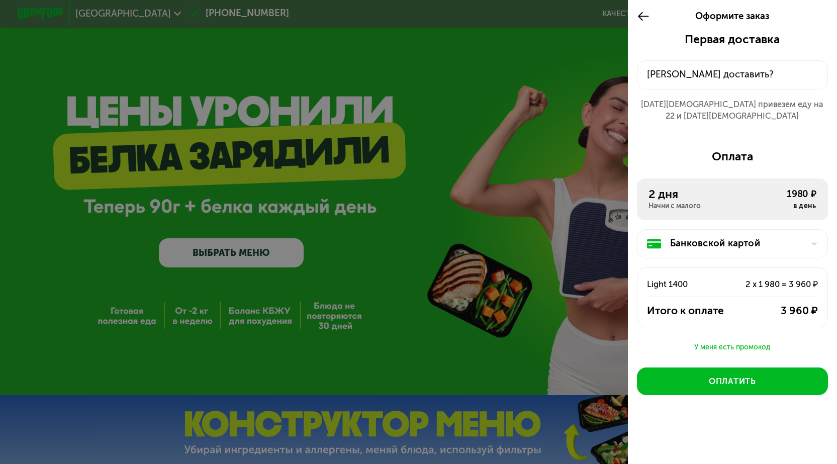
click at [632, 15] on div "Оформите заказ" at bounding box center [732, 16] width 209 height 33
click at [646, 18] on icon at bounding box center [643, 17] width 13 height 14
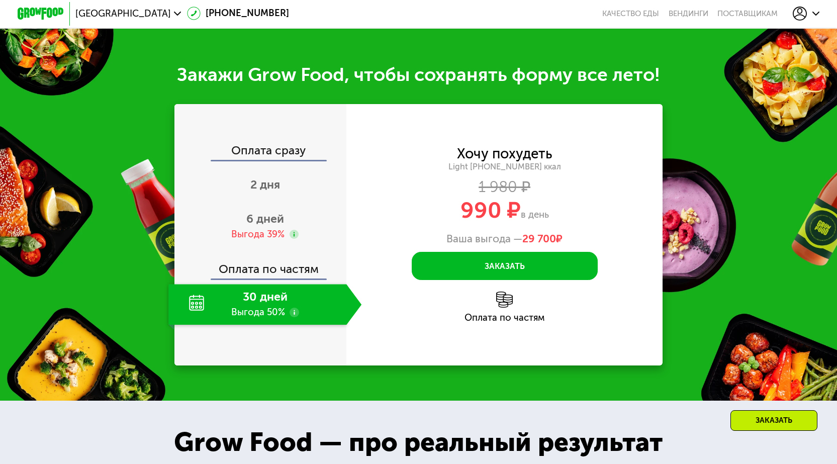
scroll to position [1207, 0]
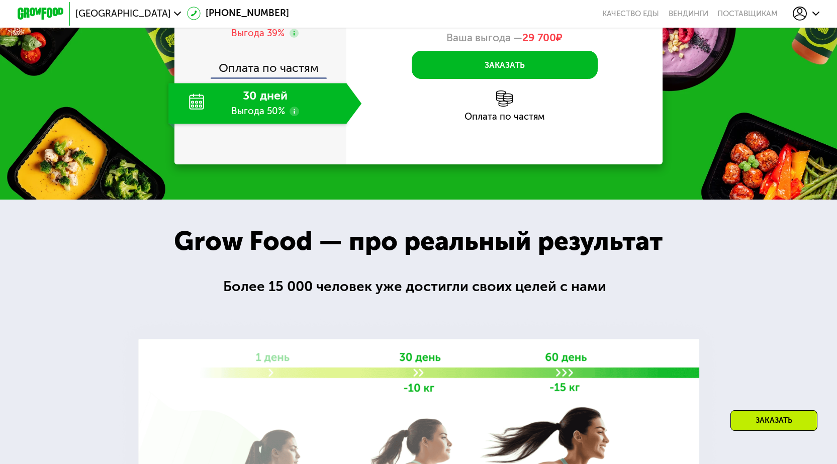
click at [287, 124] on div "30 дней Выгода 50%" at bounding box center [257, 103] width 178 height 41
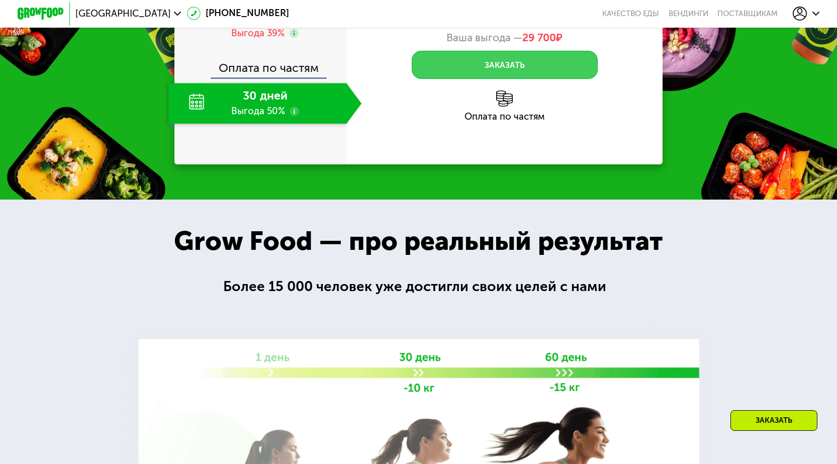
click at [512, 79] on button "Заказать" at bounding box center [505, 65] width 186 height 28
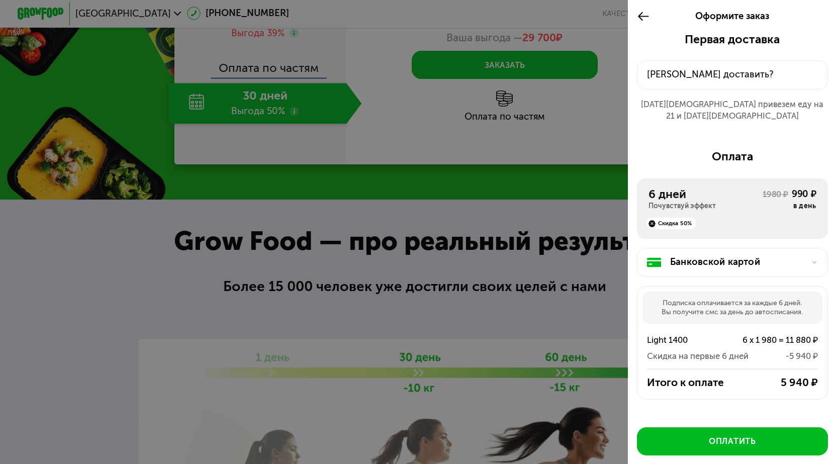
click at [338, 192] on div at bounding box center [418, 232] width 837 height 464
click at [642, 20] on icon at bounding box center [643, 17] width 13 height 14
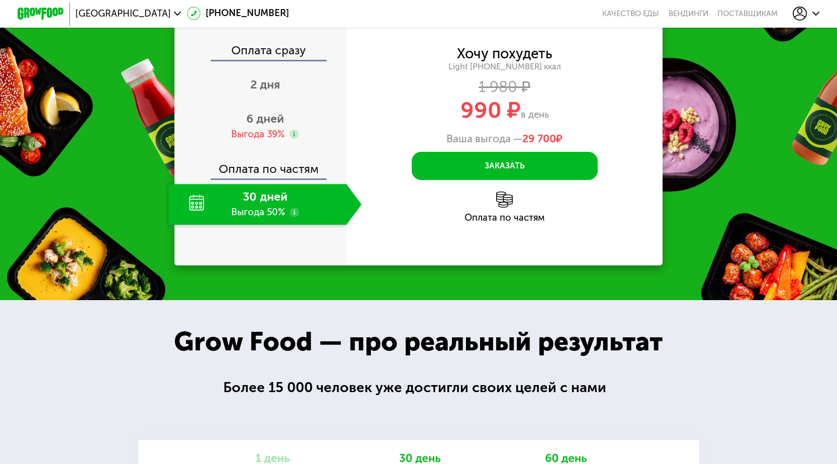
click at [269, 225] on div "30 дней Выгода 50%" at bounding box center [257, 204] width 178 height 41
click at [269, 214] on div "30 дней Выгода 50%" at bounding box center [257, 204] width 178 height 41
click at [260, 141] on div "Выгода 39%" at bounding box center [257, 134] width 53 height 13
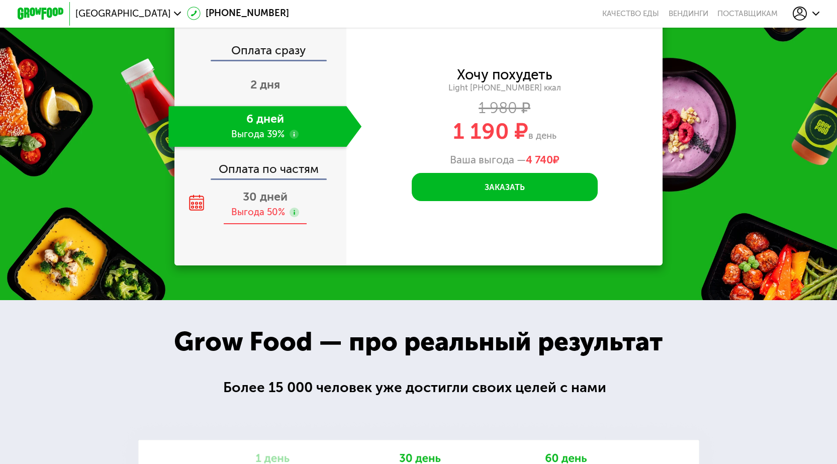
click at [263, 204] on span "30 дней" at bounding box center [265, 197] width 45 height 14
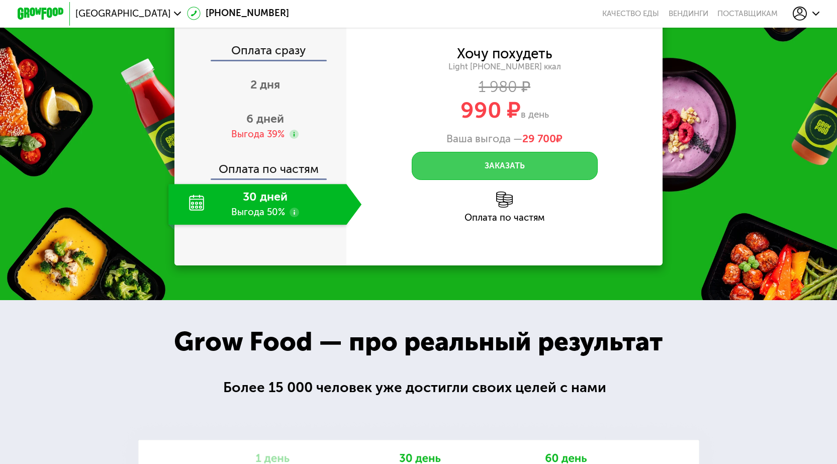
click at [543, 172] on button "Заказать" at bounding box center [505, 166] width 186 height 28
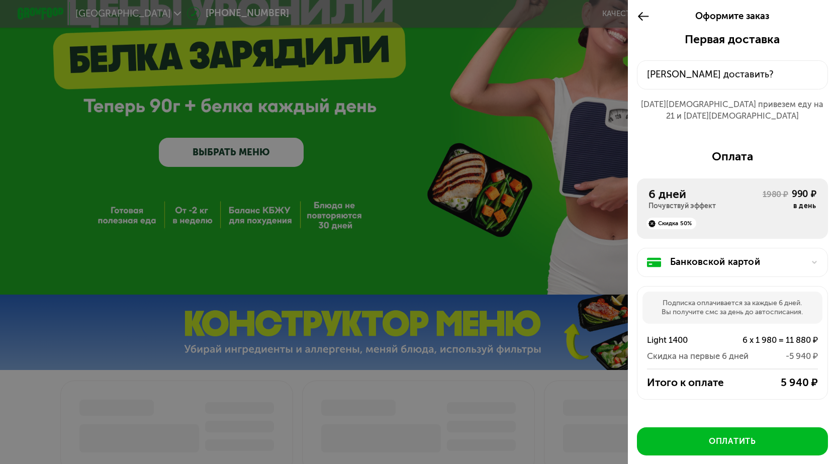
scroll to position [51, 0]
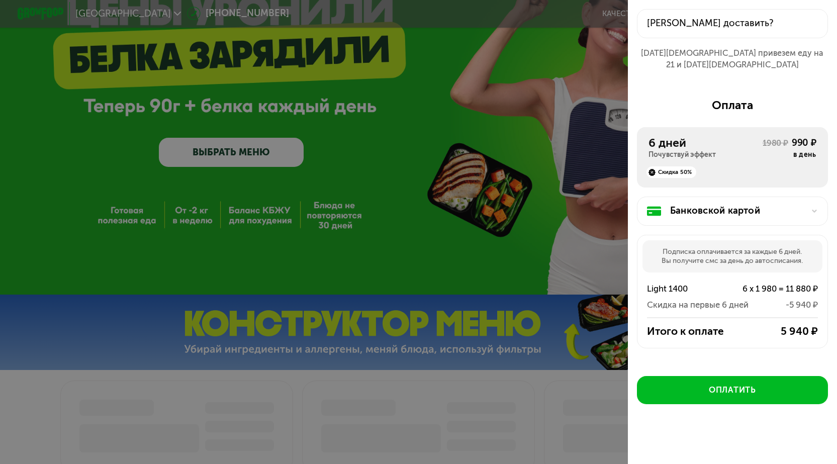
click at [726, 282] on div "6 x 1 980 = 11 880 ₽" at bounding box center [767, 289] width 103 height 14
drag, startPoint x: 739, startPoint y: 278, endPoint x: 745, endPoint y: 277, distance: 6.1
click at [740, 282] on div "6 x 1 980 = 11 880 ₽" at bounding box center [767, 289] width 103 height 14
click at [747, 282] on div "6 x 1 980 = 11 880 ₽" at bounding box center [767, 289] width 103 height 14
click at [748, 282] on div "6 x 1 980 = 11 880 ₽" at bounding box center [767, 289] width 103 height 14
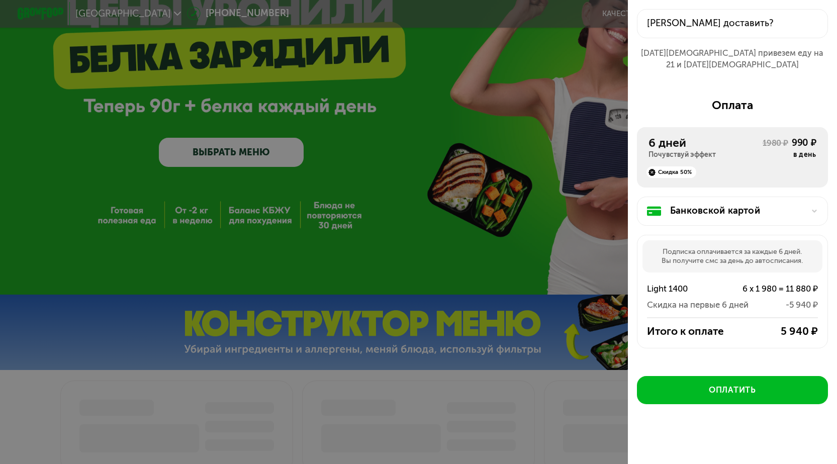
click at [752, 284] on div "6 x 1 980 = 11 880 ₽" at bounding box center [767, 289] width 103 height 14
click at [731, 240] on div "Подписка оплачивается за каждые 6 дней. Вы получите смс за день до автосписания." at bounding box center [733, 256] width 181 height 33
click at [745, 204] on div "Банковской картой" at bounding box center [737, 211] width 134 height 14
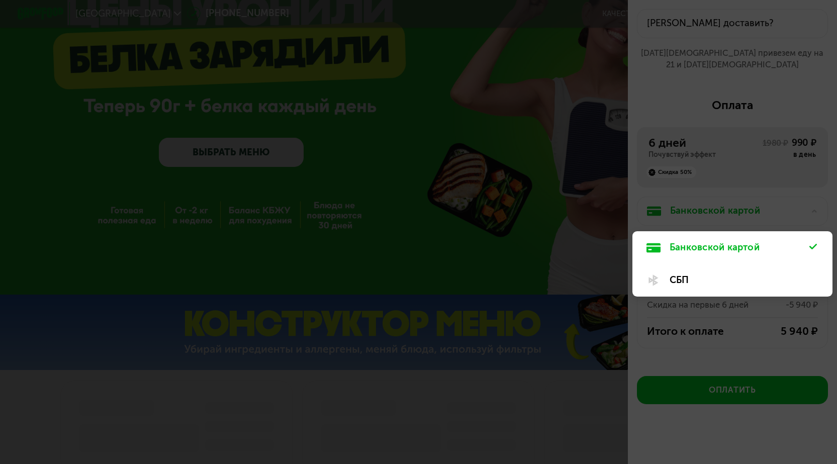
click at [748, 161] on div at bounding box center [418, 232] width 837 height 464
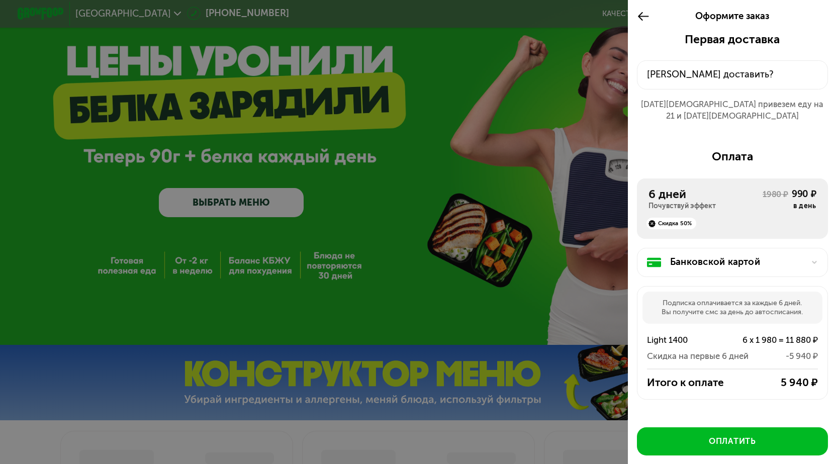
scroll to position [0, 0]
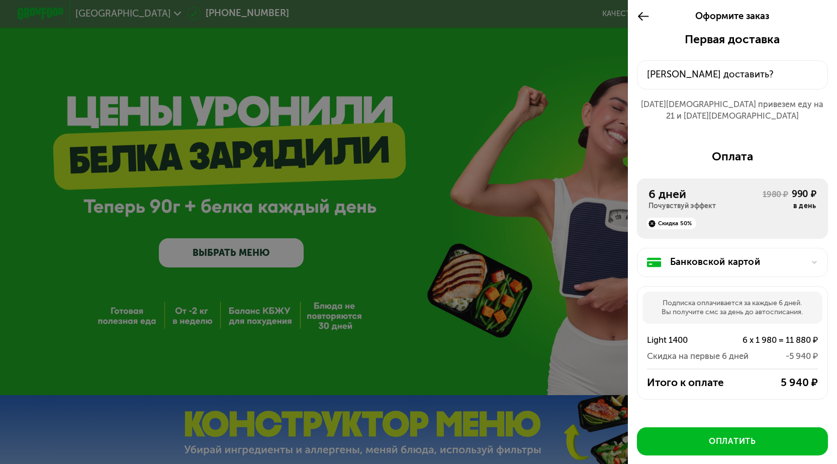
click at [772, 211] on div "Скидка 50%" at bounding box center [732, 220] width 167 height 19
click at [639, 11] on icon at bounding box center [643, 17] width 13 height 14
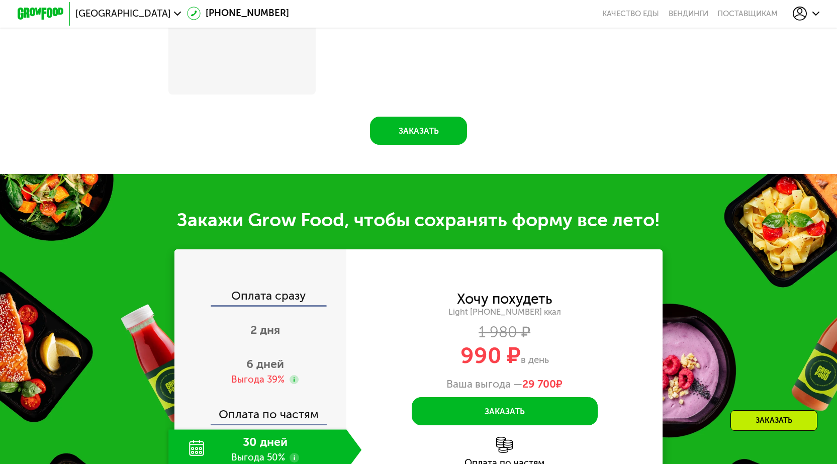
scroll to position [1111, 0]
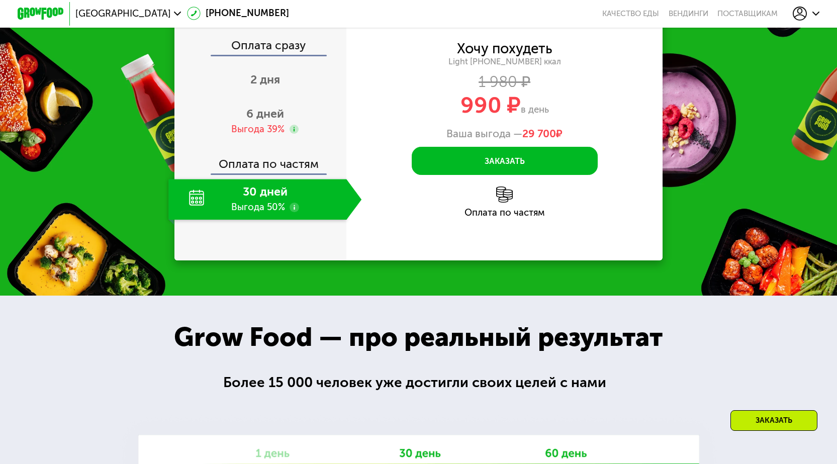
click at [284, 220] on div "30 дней Выгода 50%" at bounding box center [257, 199] width 178 height 41
click at [270, 220] on div "30 дней Выгода 50%" at bounding box center [257, 199] width 178 height 41
click at [263, 173] on div "Оплата по частям" at bounding box center [261, 160] width 171 height 27
click at [267, 136] on div "Выгода 39%" at bounding box center [257, 129] width 53 height 13
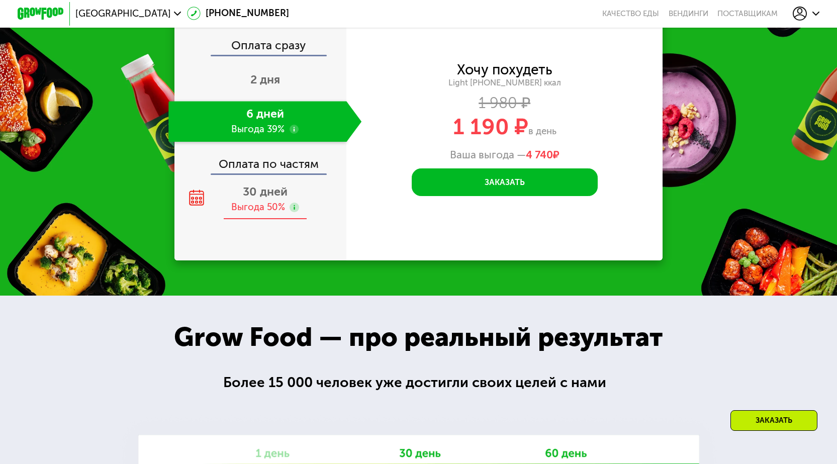
click at [256, 199] on span "30 дней" at bounding box center [265, 192] width 45 height 14
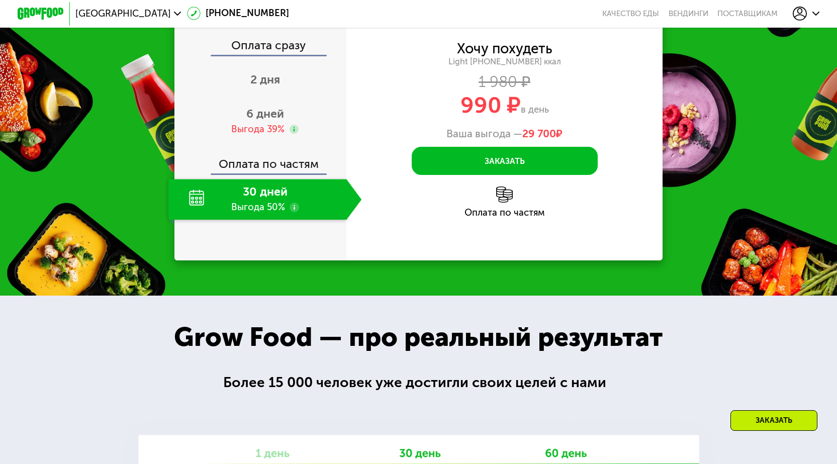
click at [540, 175] on div "Хочу похудеть Light [PHONE_NUMBER] ккал 1 980 ₽ 990 ₽ в день Ваша выгода — 29 7…" at bounding box center [504, 108] width 316 height 133
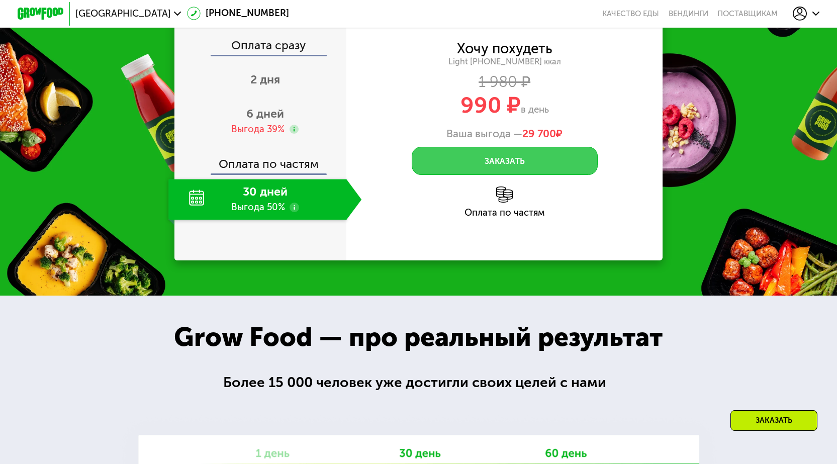
click at [544, 175] on button "Заказать" at bounding box center [505, 161] width 186 height 28
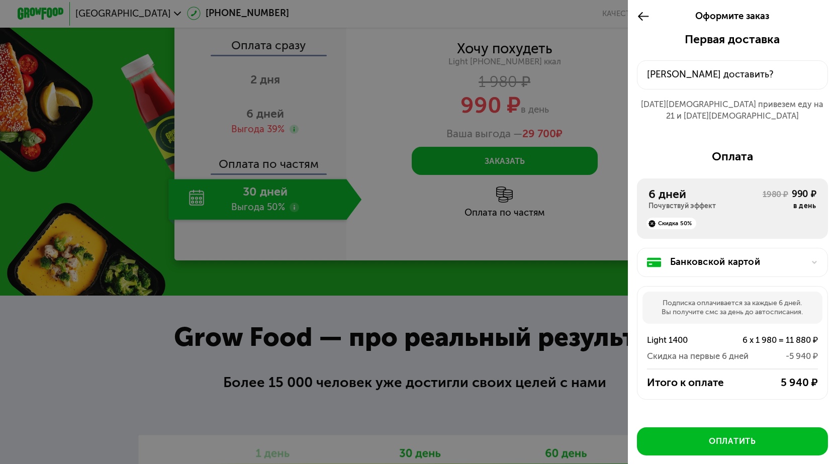
click at [592, 31] on div at bounding box center [418, 232] width 837 height 464
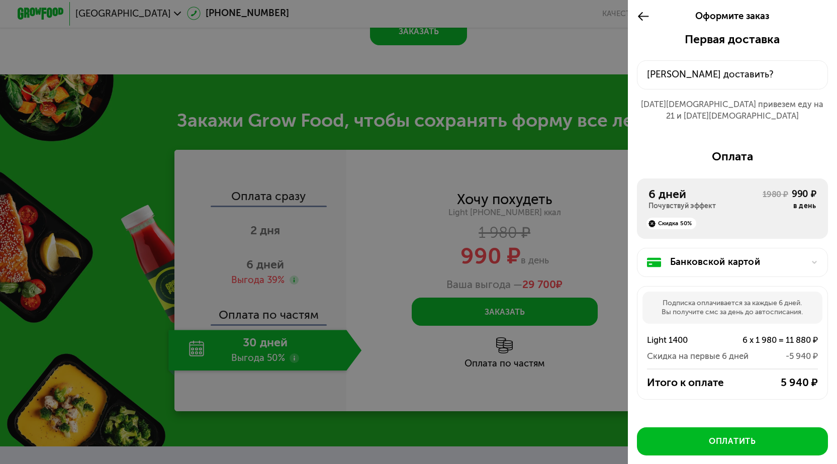
click at [644, 11] on icon at bounding box center [643, 17] width 13 height 14
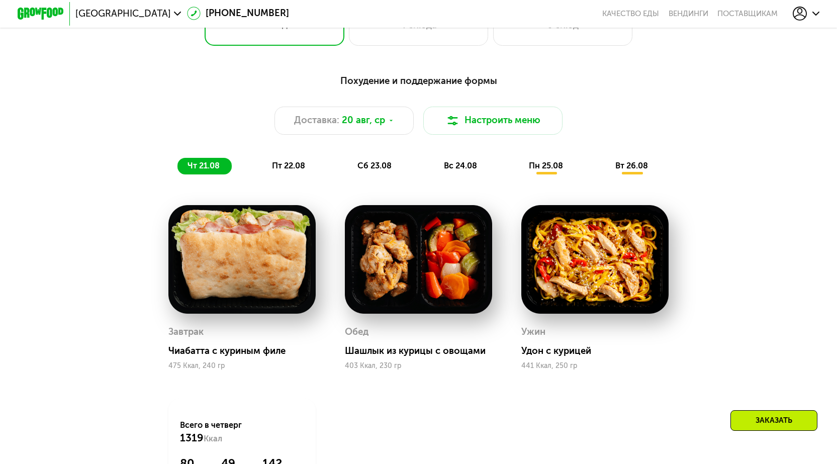
scroll to position [407, 0]
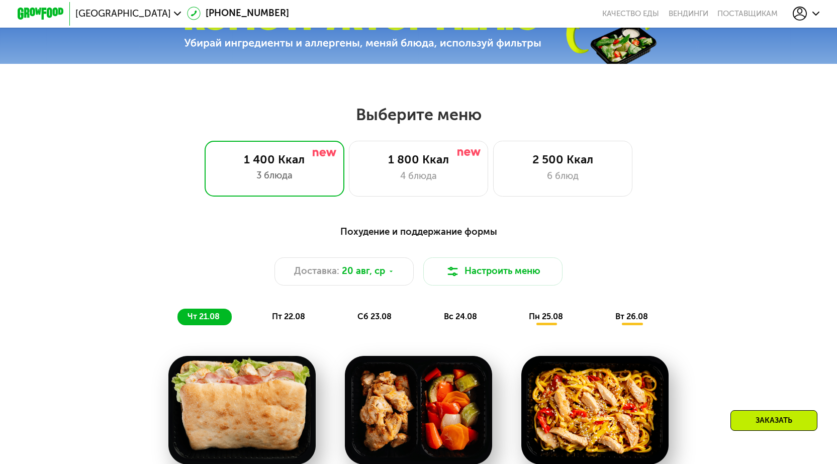
click at [301, 317] on span "пт 22.08" at bounding box center [288, 317] width 33 height 10
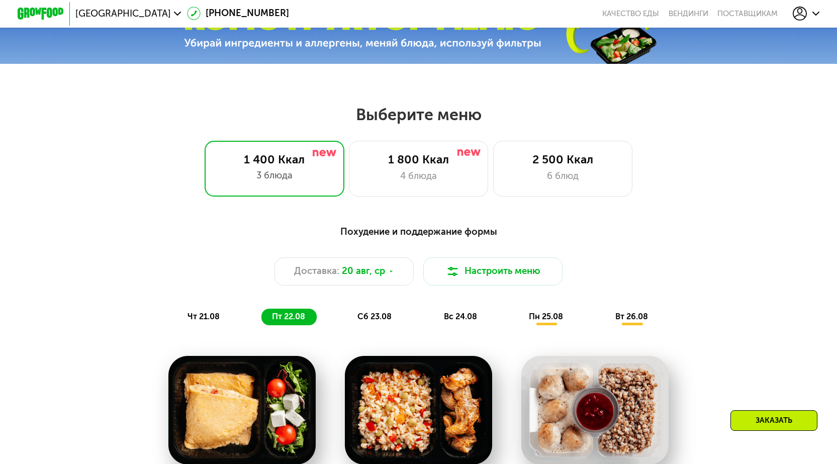
click at [364, 321] on span "сб 23.08" at bounding box center [375, 317] width 34 height 10
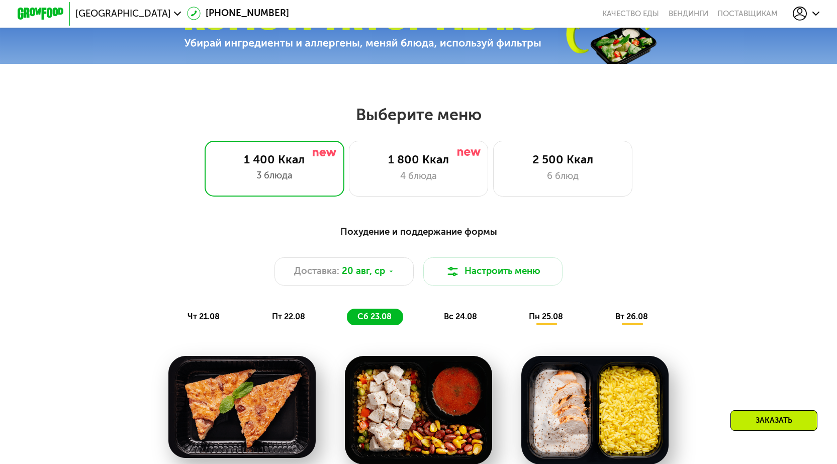
click at [431, 323] on div "чт 21.08 пт 22.08 сб 23.08 вс 24.08 пн 25.08 вт 26.08" at bounding box center [419, 317] width 483 height 16
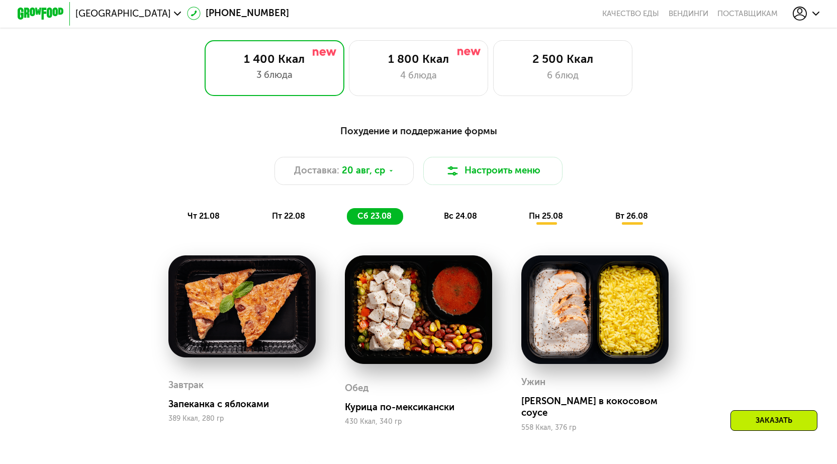
click at [807, 218] on div "Похудение и поддержание формы Доставка: [DATE] Настроить меню чт 21.08 пт 22.08…" at bounding box center [418, 374] width 837 height 532
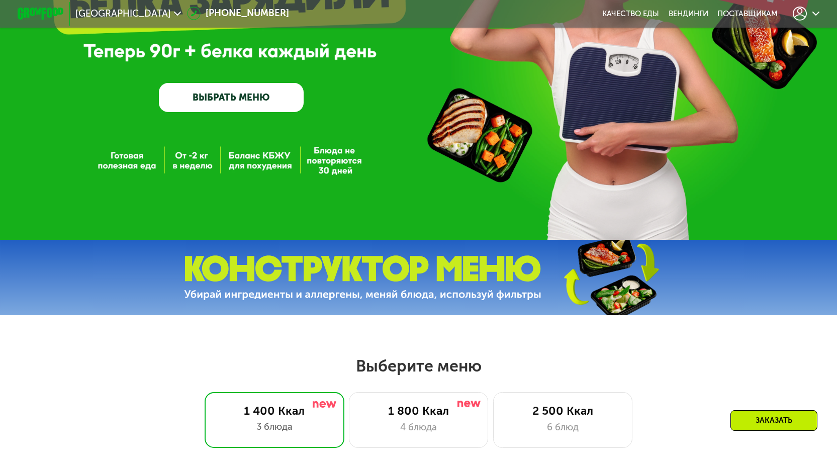
scroll to position [55, 0]
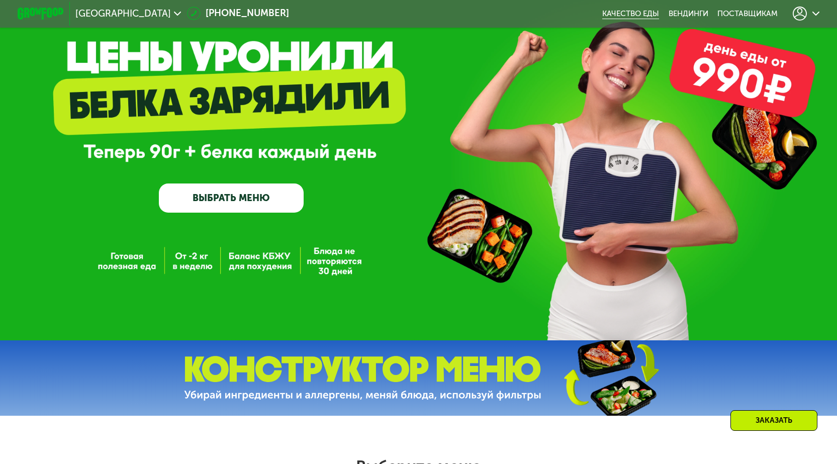
click at [652, 13] on link "Качество еды" at bounding box center [630, 14] width 57 height 10
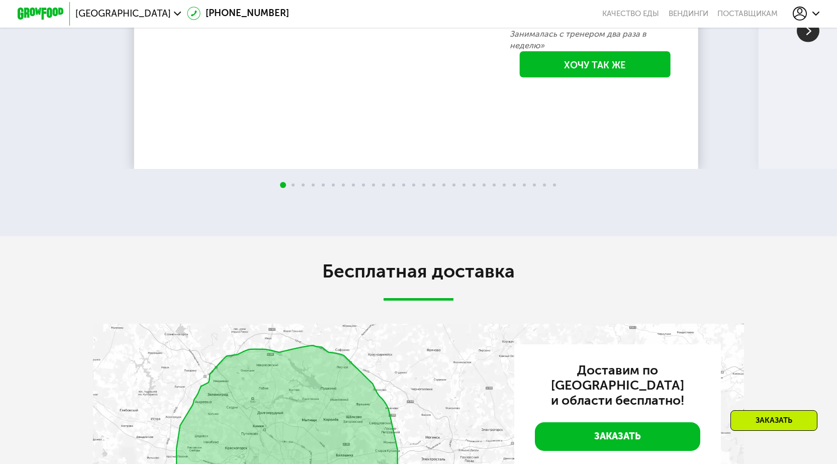
scroll to position [2062, 0]
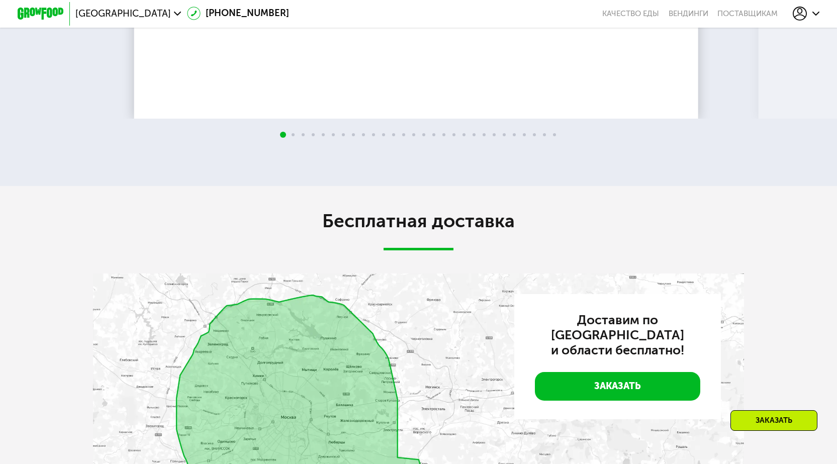
click at [302, 136] on span at bounding box center [303, 134] width 3 height 3
click at [303, 140] on div at bounding box center [418, 135] width 837 height 10
click at [298, 140] on div at bounding box center [418, 135] width 837 height 10
click at [290, 140] on div at bounding box center [418, 135] width 837 height 10
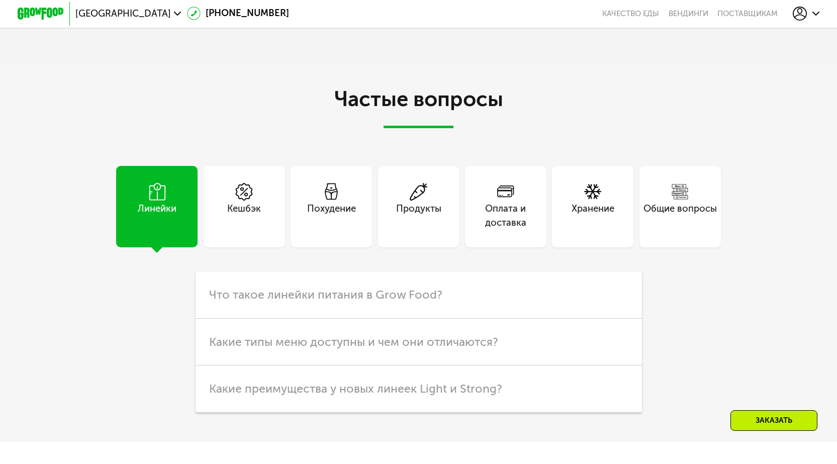
scroll to position [2766, 0]
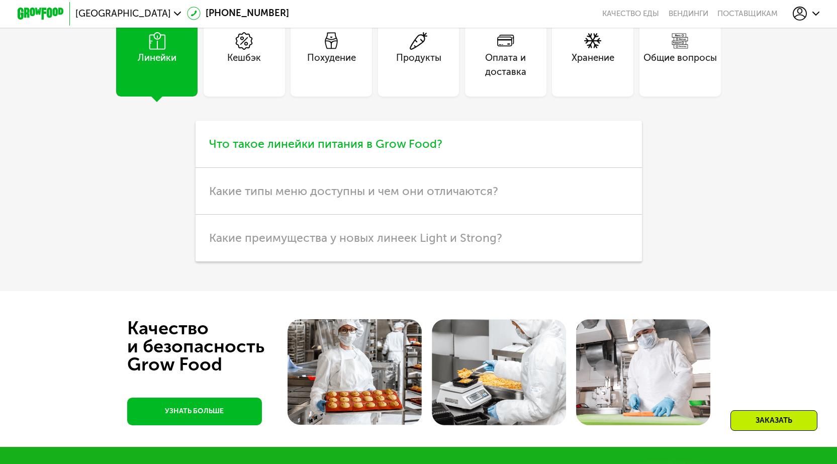
click at [303, 151] on span "Что такое линейки питания в Grow Food?" at bounding box center [325, 144] width 233 height 14
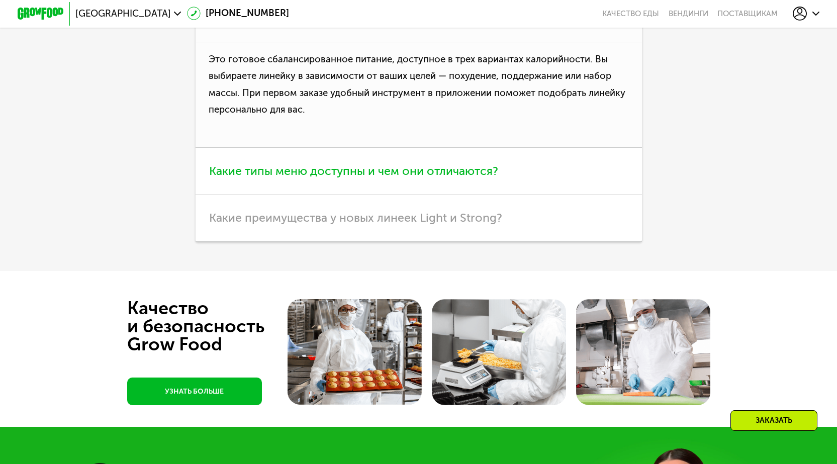
scroll to position [2840, 0]
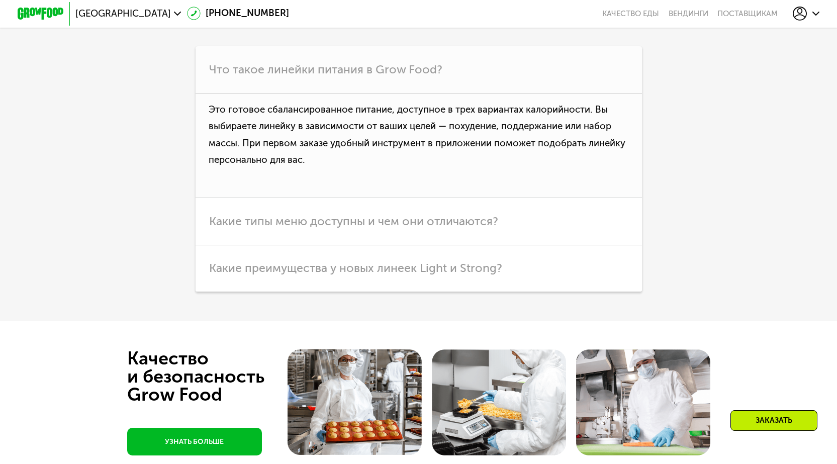
click at [699, 292] on div "Линейки Кешбэк Похудение Продукты Оплата и доставка Хранение Общие вопросы Что …" at bounding box center [418, 117] width 651 height 352
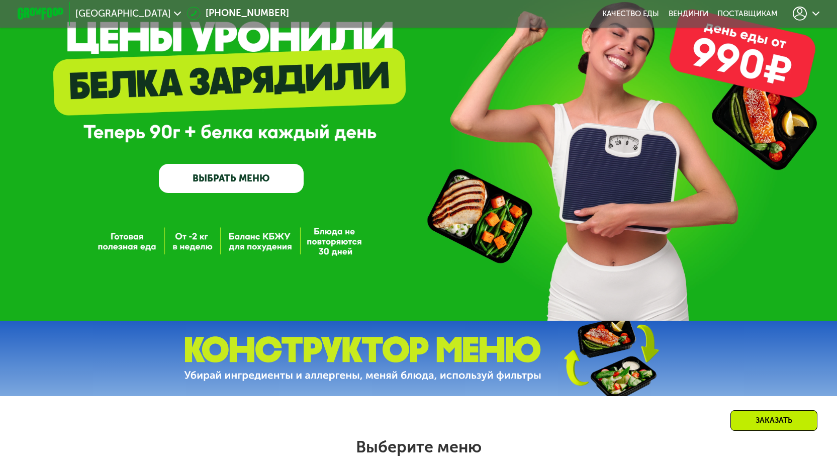
scroll to position [0, 0]
